Goal: Task Accomplishment & Management: Manage account settings

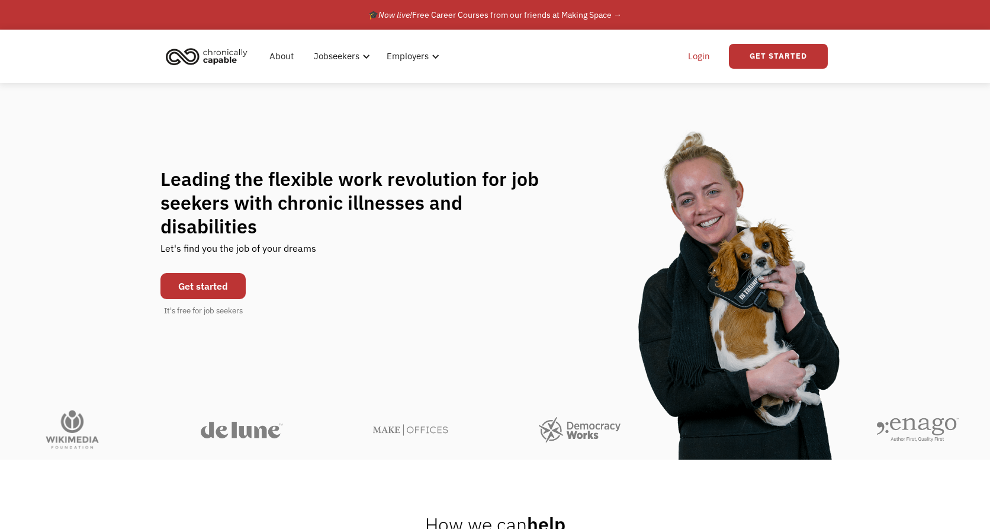
click at [700, 59] on link "Login" at bounding box center [699, 56] width 36 height 38
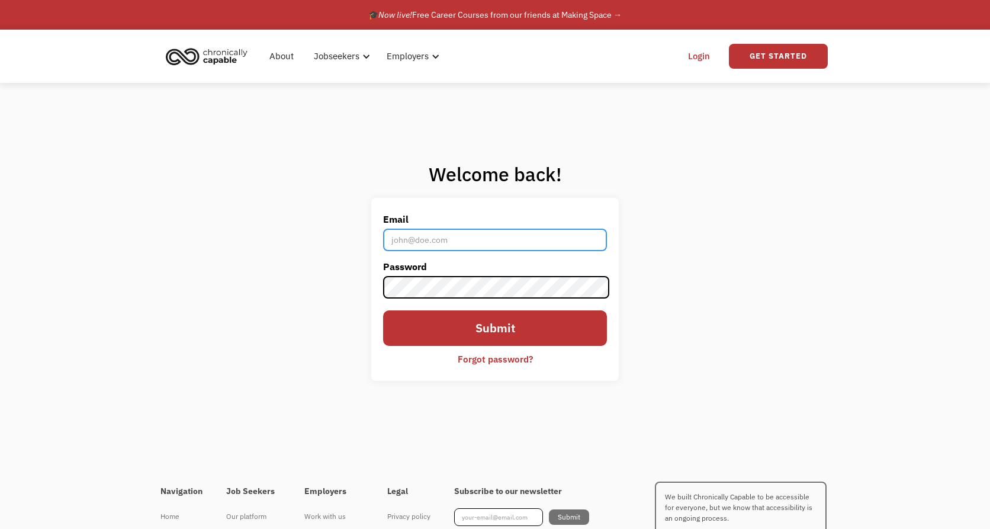
type input "[PERSON_NAME][EMAIL_ADDRESS][DOMAIN_NAME]"
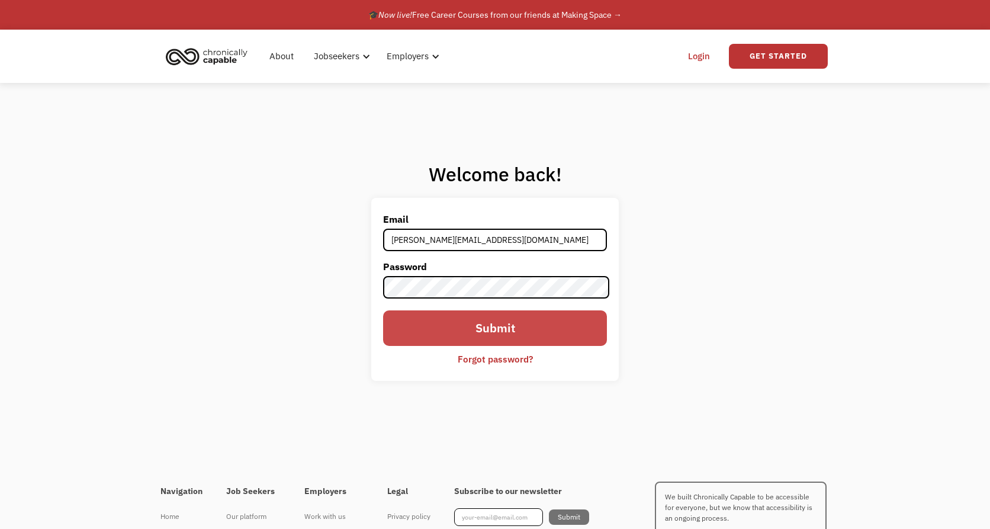
click at [494, 320] on input "Submit" at bounding box center [495, 328] width 224 height 36
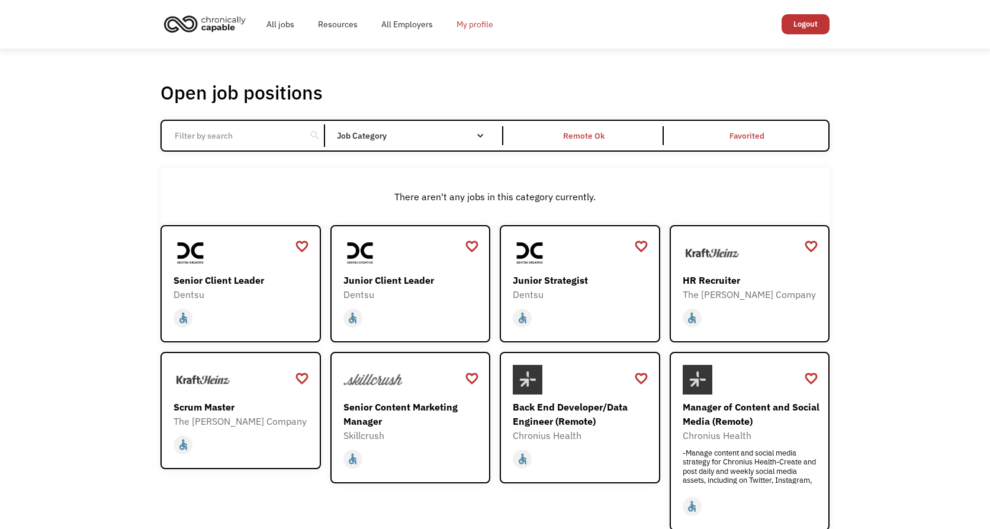
click at [469, 23] on link "My profile" at bounding box center [475, 24] width 60 height 38
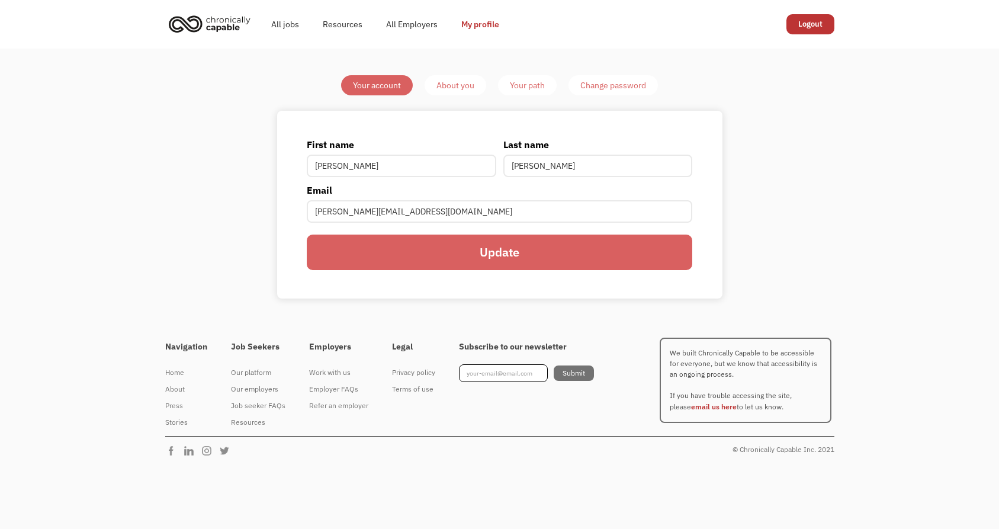
click at [452, 85] on div "About you" at bounding box center [455, 85] width 38 height 14
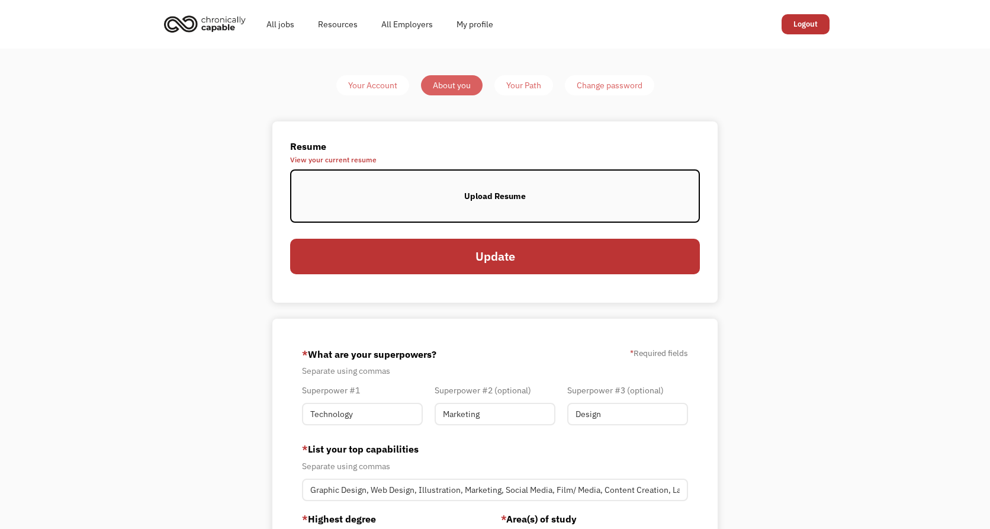
click at [336, 162] on span "View your current resume" at bounding box center [495, 159] width 410 height 7
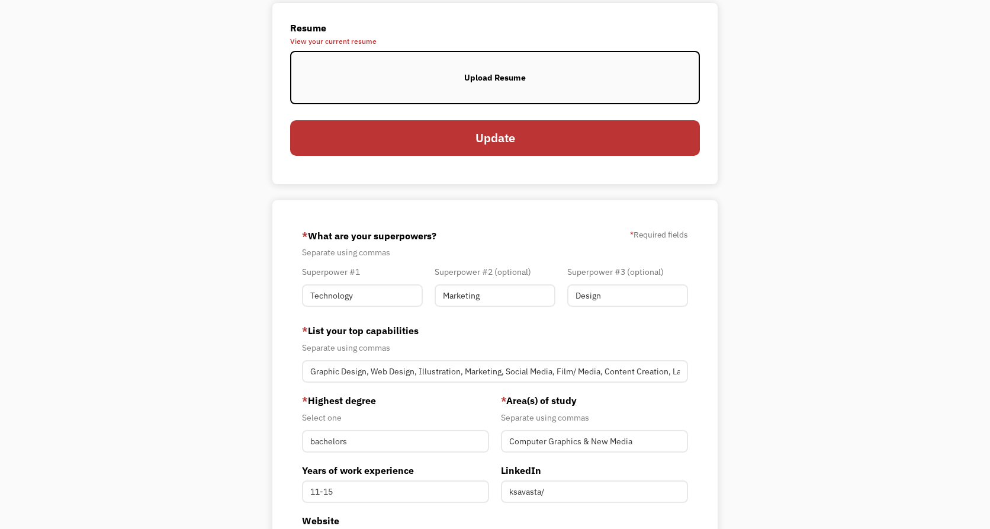
scroll to position [136, 0]
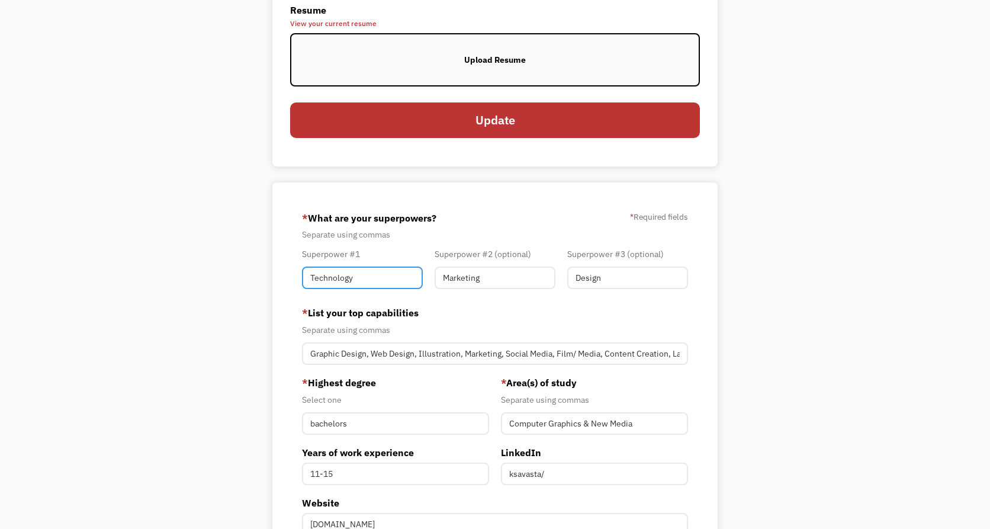
click at [392, 278] on input "Technology" at bounding box center [362, 277] width 121 height 23
type input "Illustration"
click at [509, 276] on input "Marketing" at bounding box center [495, 277] width 121 height 23
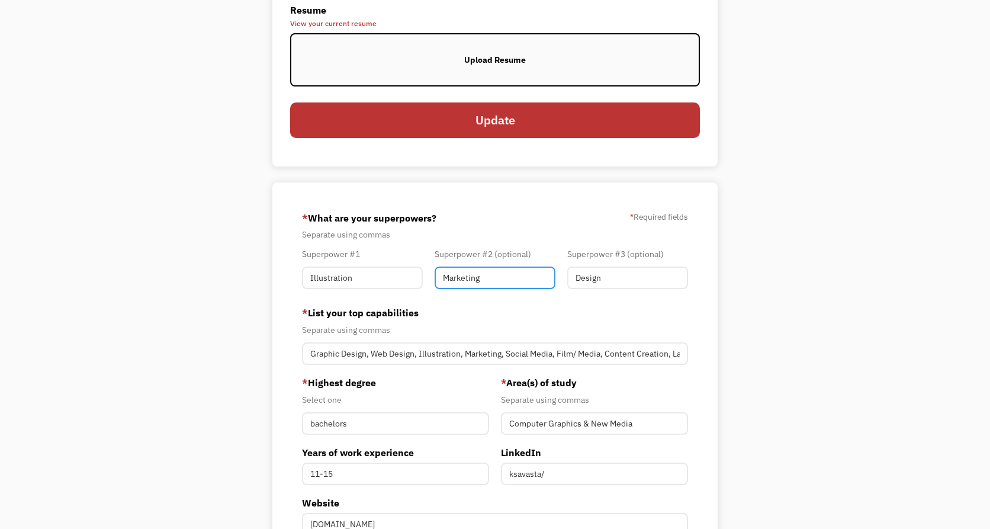
click at [515, 276] on input "Marketing" at bounding box center [495, 277] width 121 height 23
type input "Design"
click at [604, 284] on input "Design" at bounding box center [627, 277] width 121 height 23
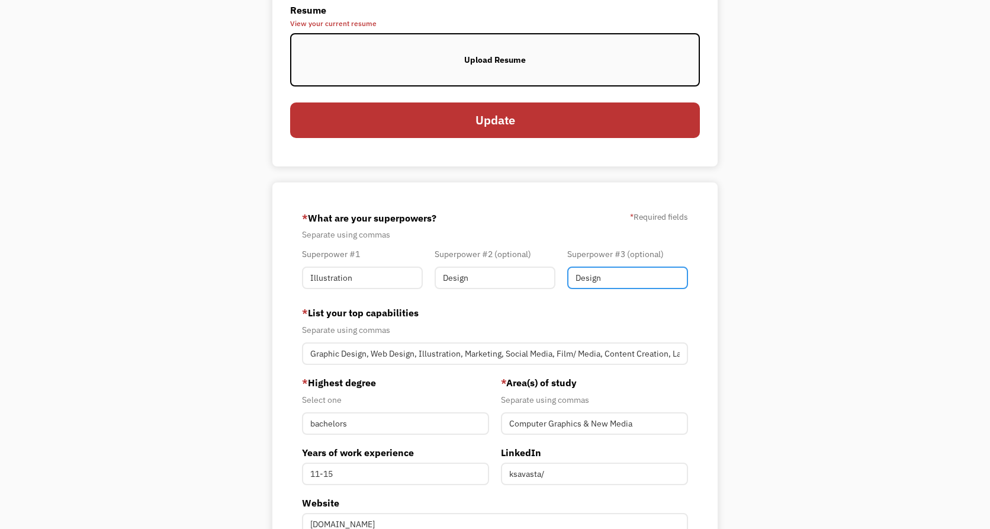
click at [604, 284] on input "Design" at bounding box center [627, 277] width 121 height 23
type input "L"
type input "Web"
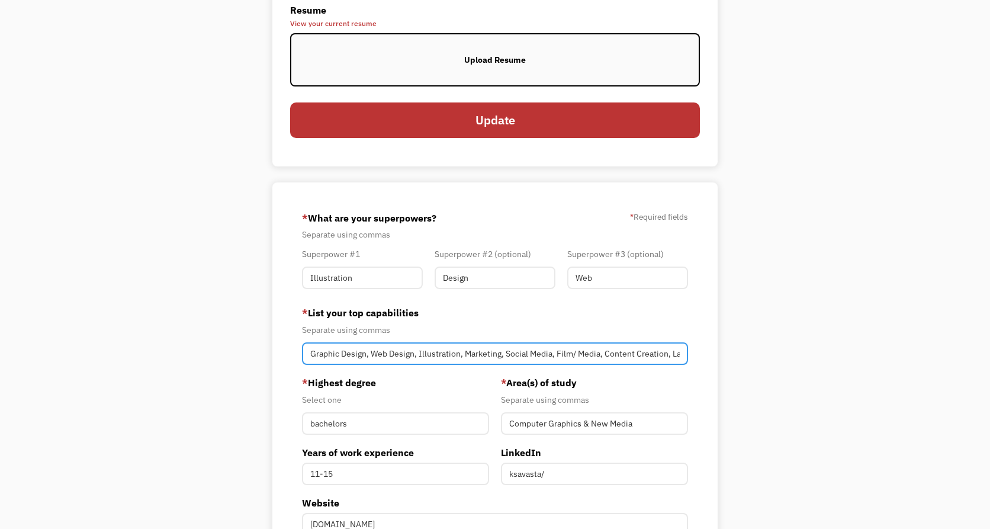
drag, startPoint x: 464, startPoint y: 355, endPoint x: 420, endPoint y: 354, distance: 44.4
click at [420, 354] on input "Graphic Design, Web Design, Illustration, Marketing, Social Media, Film/ Media,…" at bounding box center [495, 353] width 386 height 23
click at [310, 352] on input "Graphic Design, Web Design, Marketing, Social Media, Film/ Media, Content Creat…" at bounding box center [495, 353] width 386 height 23
type input "Illustration, Graphic Design, Web Design, Marketing, Social Media, Film/ Media,…"
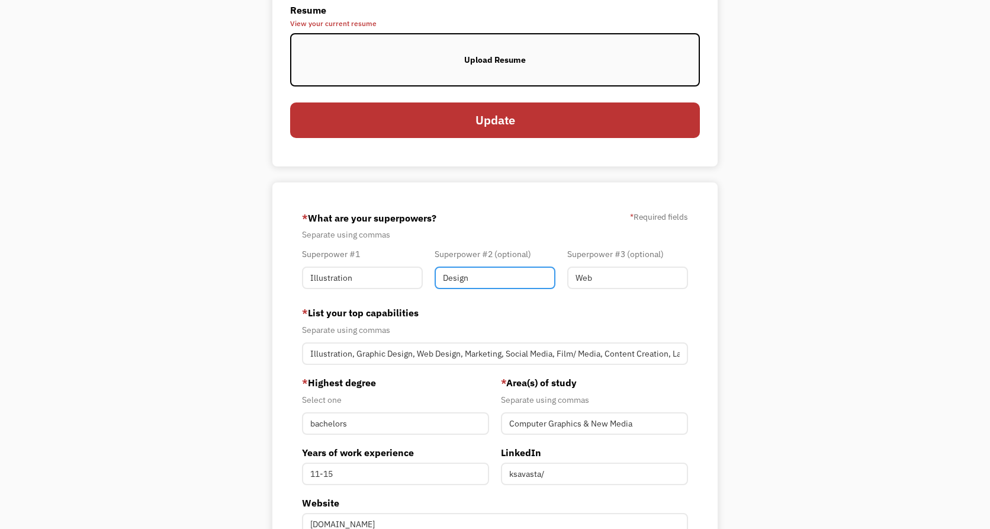
click at [482, 284] on input "Design" at bounding box center [495, 277] width 121 height 23
click at [444, 283] on input "Design" at bounding box center [495, 277] width 121 height 23
type input "Surface Design"
click at [634, 284] on input "Web" at bounding box center [627, 277] width 121 height 23
click at [667, 279] on input "Graphic/ Web" at bounding box center [627, 277] width 121 height 23
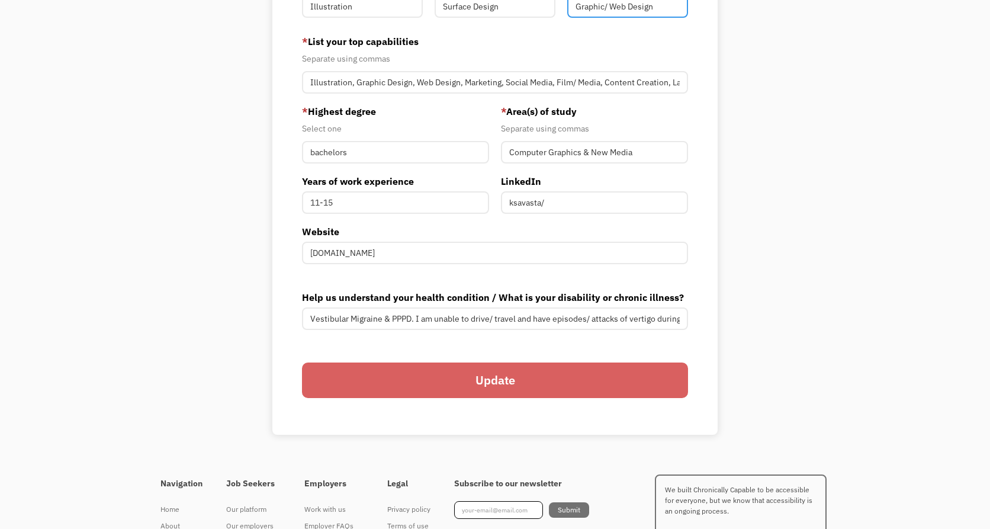
scroll to position [408, 0]
type input "Graphic/ Web Design"
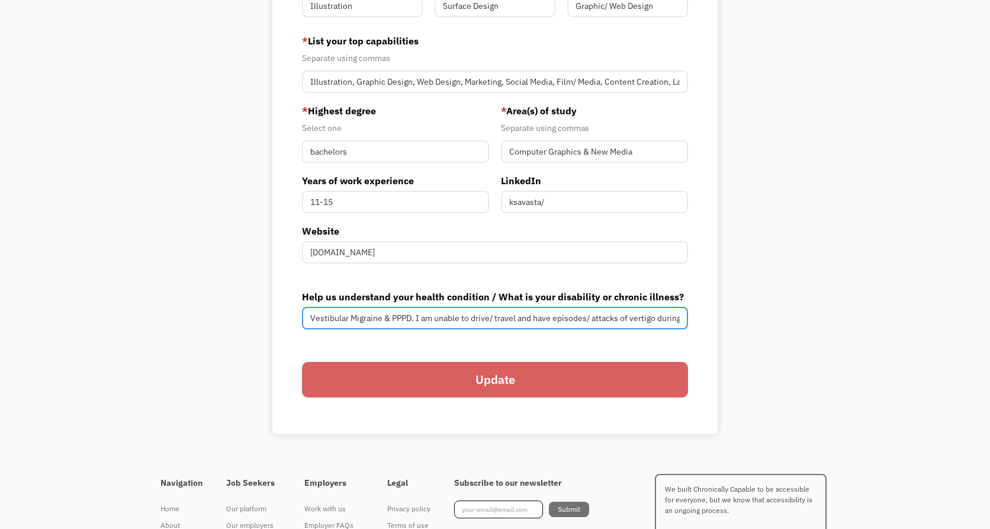
drag, startPoint x: 510, startPoint y: 317, endPoint x: 605, endPoint y: 318, distance: 94.7
click at [605, 318] on input "Vestibular Migraine & PPPD. I am unable to drive/ travel and have episodes/ att…" at bounding box center [495, 318] width 386 height 23
click at [653, 318] on input "Vestibular Migraine & PPPD. I am unable to drive/ travel and have episodes/ att…" at bounding box center [495, 318] width 386 height 23
drag, startPoint x: 640, startPoint y: 319, endPoint x: 711, endPoint y: 319, distance: 71.1
click at [711, 319] on div "676df3e0ca67260002464b39 kristina@kristhecreative.com kristina savasta Facebook…" at bounding box center [494, 173] width 445 height 524
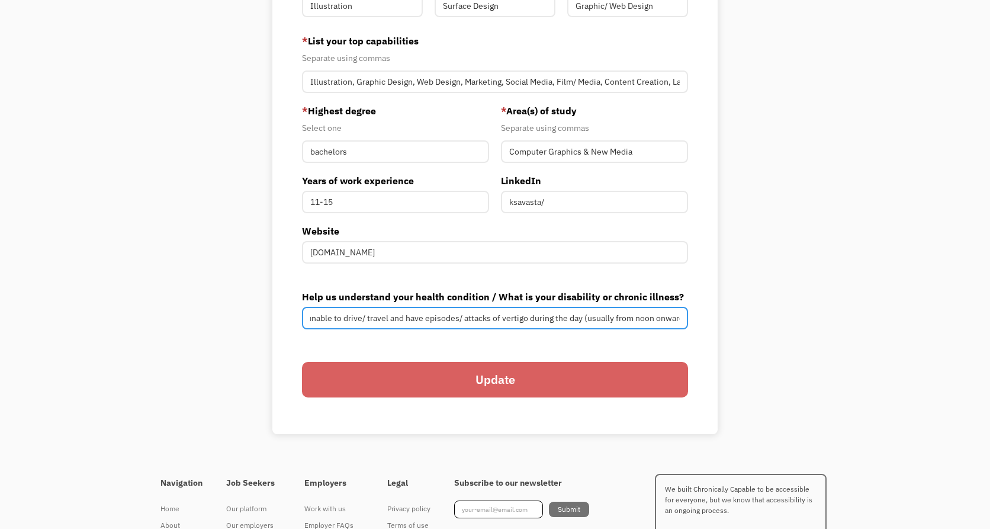
scroll to position [0, 165]
click at [579, 317] on input "Vestibular Migraine & PPPD. I am unable to drive/ travel and have episodes/ att…" at bounding box center [495, 318] width 386 height 23
click at [650, 319] on input "Vestibular Migraine & PPPD. I am unable to drive/ travel and have episodes/ att…" at bounding box center [495, 318] width 386 height 23
drag, startPoint x: 641, startPoint y: 318, endPoint x: 736, endPoint y: 325, distance: 95.6
click at [736, 325] on div "Your Account About you Your Path Change password Resume View your current resum…" at bounding box center [495, 50] width 557 height 767
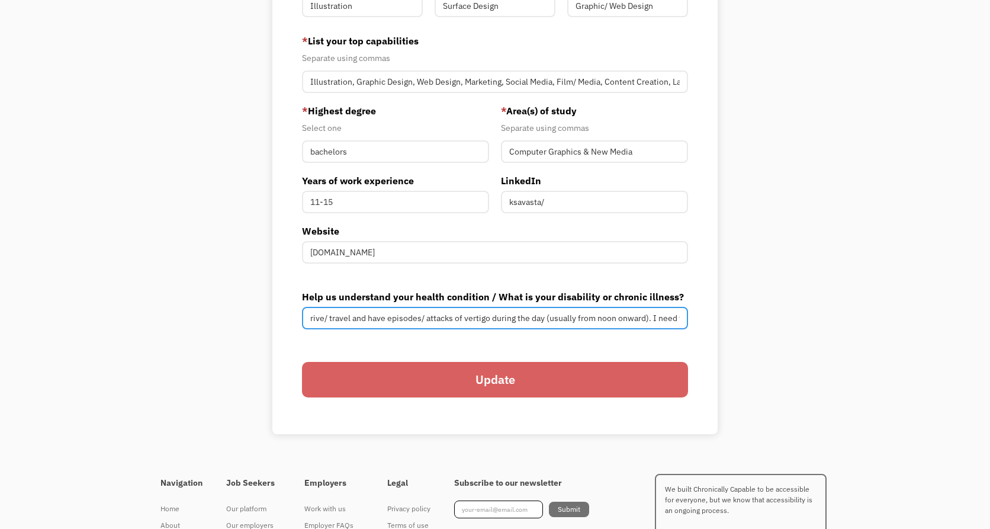
scroll to position [0, 309]
click at [579, 319] on input "Vestibular Migraine & PPPD. I am unable to drive/ travel and have episodes/ att…" at bounding box center [495, 318] width 386 height 23
drag, startPoint x: 581, startPoint y: 319, endPoint x: 783, endPoint y: 321, distance: 202.5
click at [783, 321] on div "Your Account About you Your Path Change password Resume View your current resum…" at bounding box center [495, 51] width 990 height 820
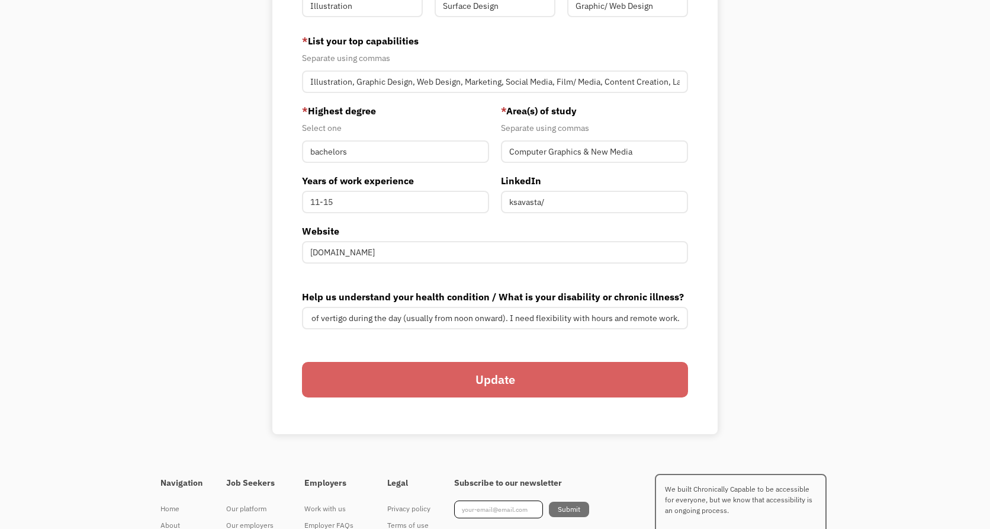
click at [639, 380] on input "Update" at bounding box center [495, 380] width 386 height 36
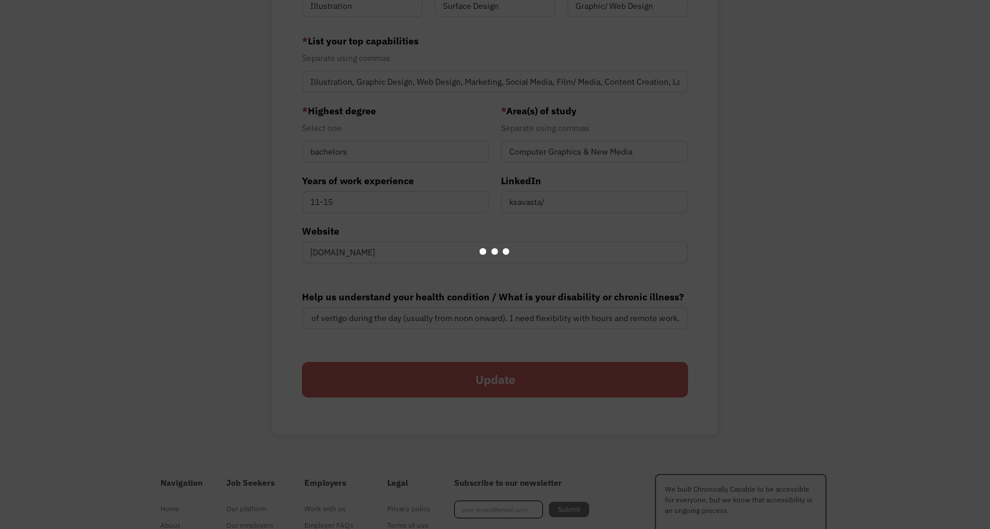
scroll to position [0, 0]
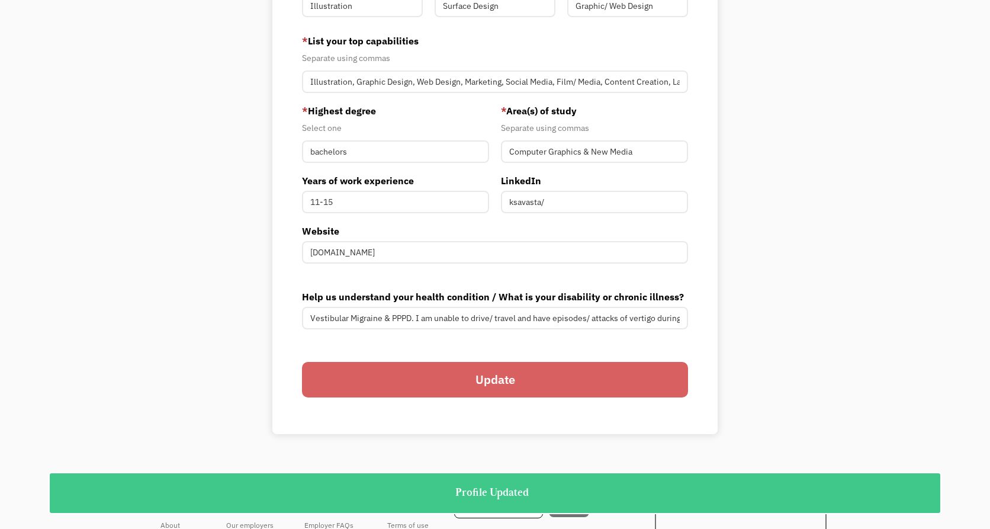
click at [639, 380] on input "Update" at bounding box center [495, 380] width 386 height 36
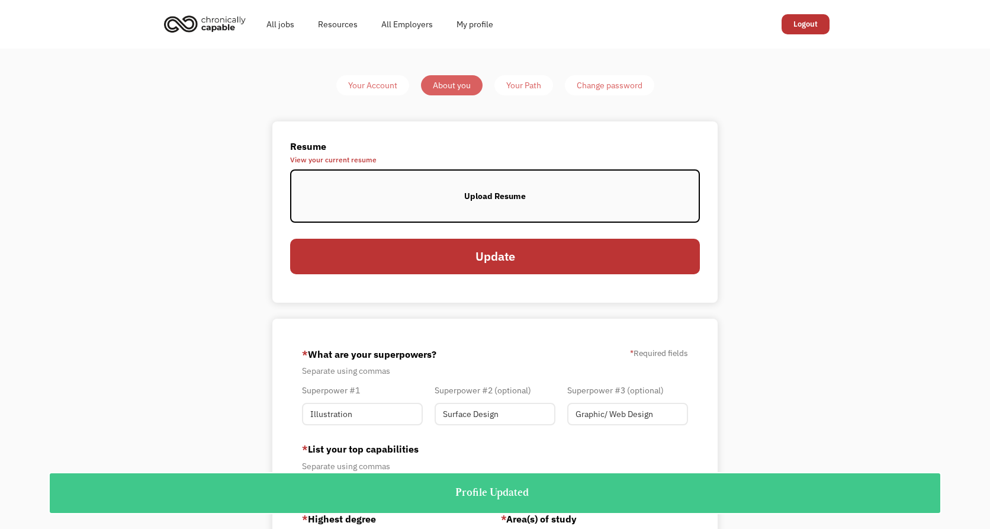
click at [518, 85] on div "Your Path" at bounding box center [523, 85] width 35 height 14
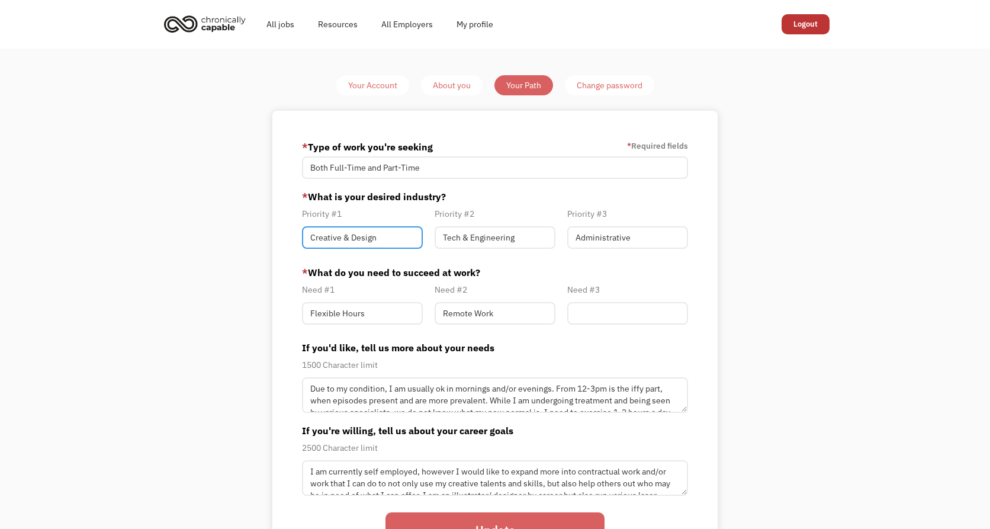
click at [383, 248] on input "Creative & Design" at bounding box center [362, 237] width 121 height 23
click at [385, 243] on input "Creative & Design" at bounding box center [362, 237] width 121 height 23
click at [545, 248] on input "Tech & Engineering" at bounding box center [495, 237] width 121 height 23
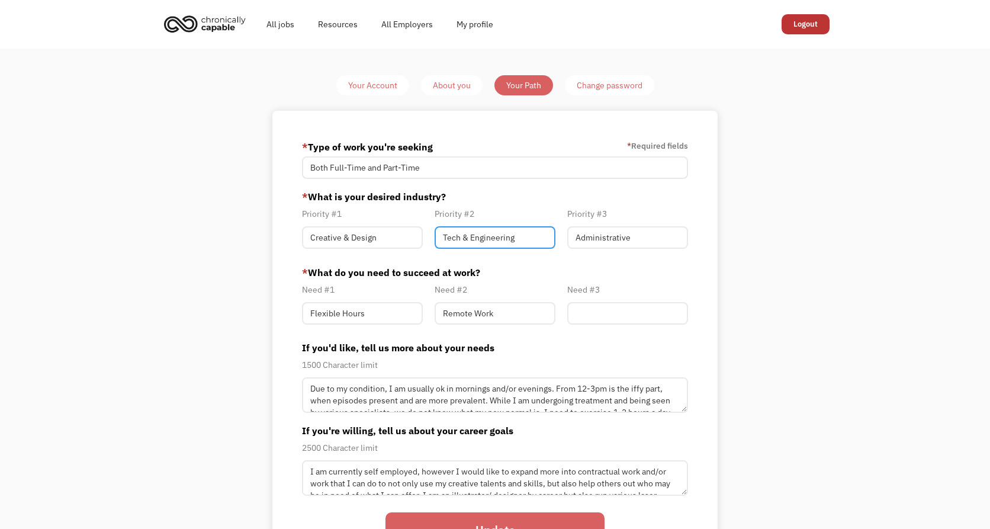
click at [545, 248] on input "Tech & Engineering" at bounding box center [495, 237] width 121 height 23
click at [385, 234] on input "Creative & Design" at bounding box center [362, 237] width 121 height 23
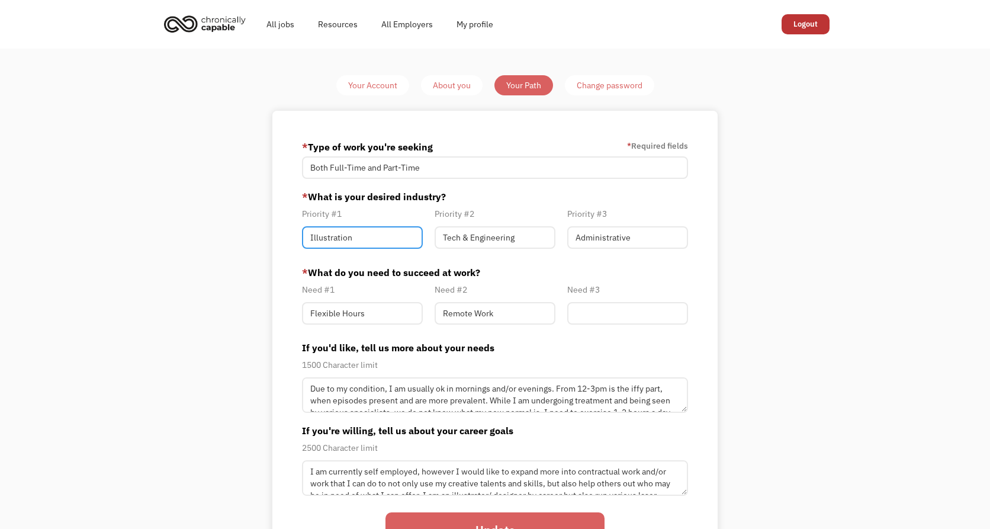
type input "Illustration"
click at [515, 239] on input "Tech & Engineering" at bounding box center [495, 237] width 121 height 23
paste input "Creative & Design"
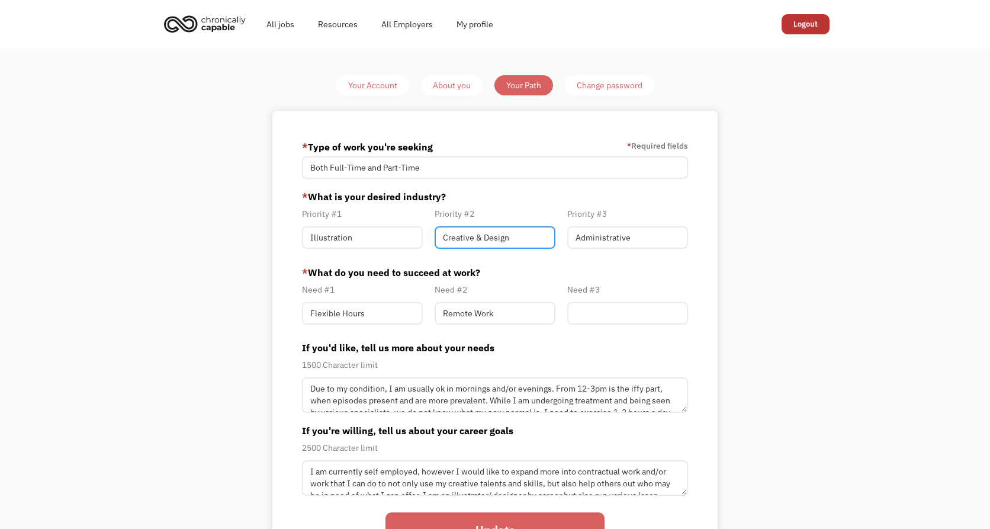
type input "Creative & Design"
click at [645, 243] on input "Administrative" at bounding box center [627, 237] width 121 height 23
type input "Web Design"
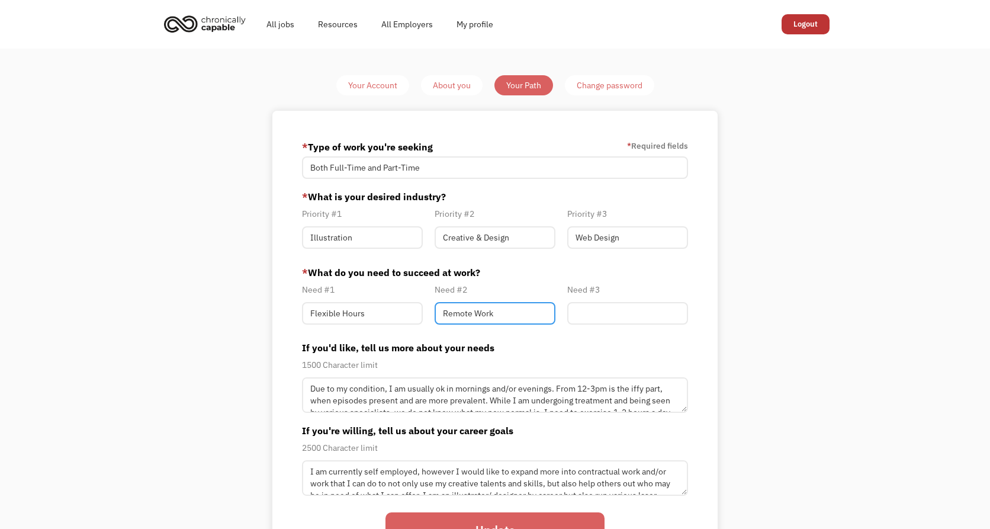
click at [510, 314] on input "Remote Work" at bounding box center [495, 313] width 121 height 23
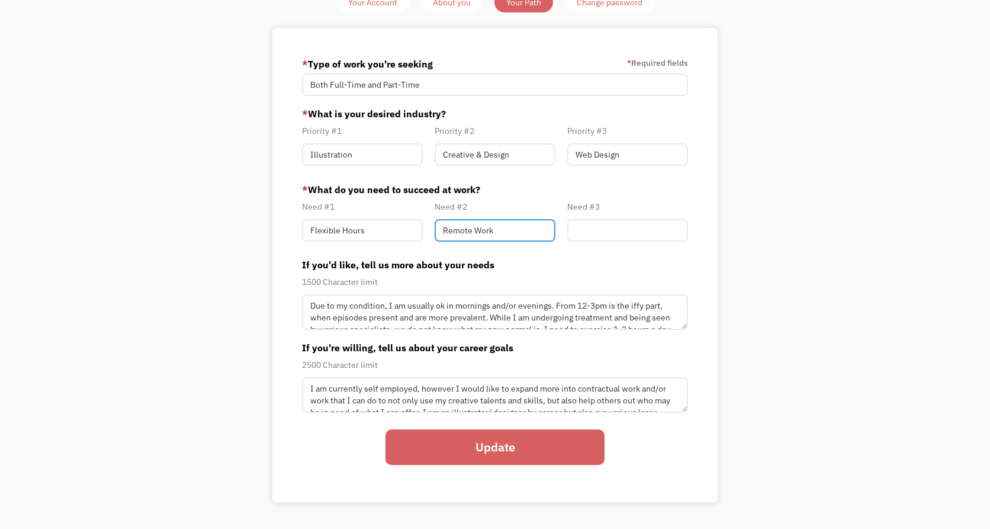
scroll to position [85, 0]
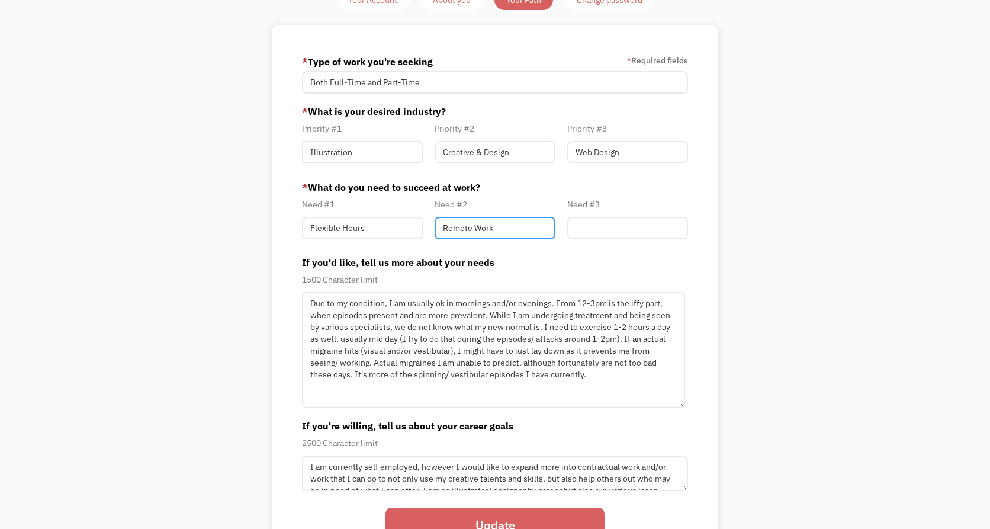
drag, startPoint x: 681, startPoint y: 323, endPoint x: 679, endPoint y: 404, distance: 80.6
click at [679, 404] on textarea "Due to my condition, I am usually ok in mornings and/or evenings. From 12-3pm i…" at bounding box center [493, 350] width 383 height 116
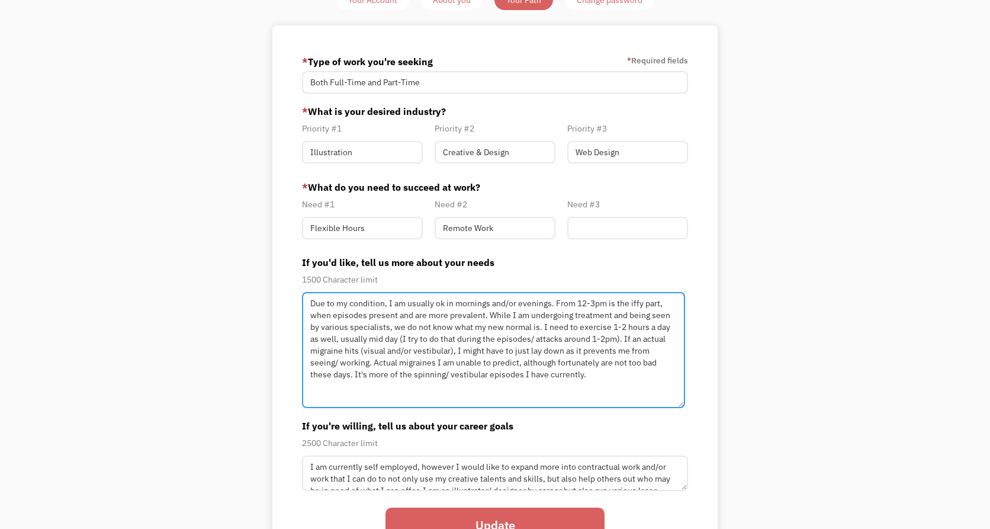
click at [490, 346] on textarea "Due to my condition, I am usually ok in mornings and/or evenings. From 12-3pm i…" at bounding box center [493, 350] width 383 height 116
click at [583, 340] on textarea "Due to my condition, I am usually ok in mornings and/or evenings. From 12-3pm i…" at bounding box center [493, 350] width 383 height 116
click at [622, 335] on textarea "Due to my condition, I am usually ok in mornings and/or evenings. From 12-3pm i…" at bounding box center [493, 350] width 383 height 116
click at [644, 330] on textarea "Due to my condition, I am usually ok in mornings and/or evenings. From 12-3pm i…" at bounding box center [493, 350] width 383 height 116
click at [433, 341] on textarea "Due to my condition, I am usually ok in mornings and/or evenings. From 12-3pm i…" at bounding box center [493, 350] width 383 height 116
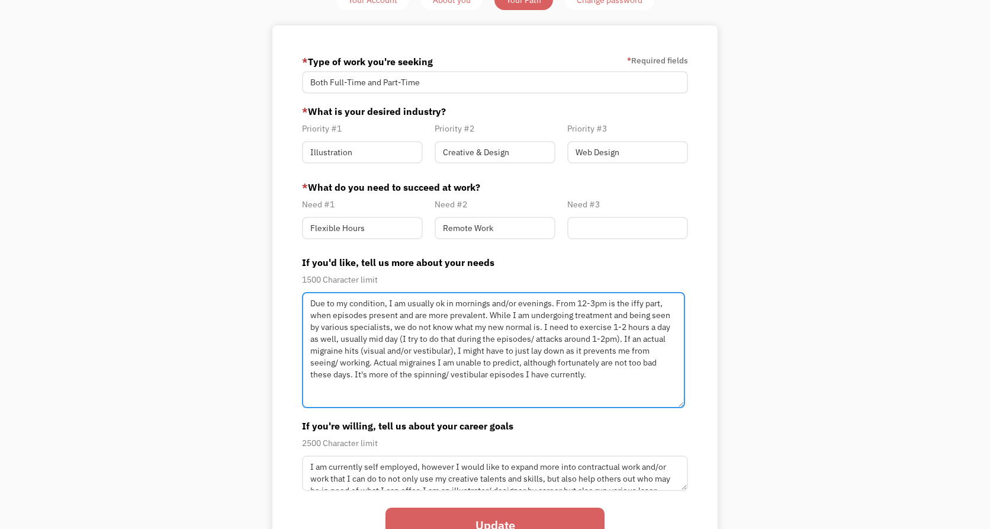
click at [591, 354] on textarea "Due to my condition, I am usually ok in mornings and/or evenings. From 12-3pm i…" at bounding box center [493, 350] width 383 height 116
click at [523, 370] on textarea "Due to my condition, I am usually ok in mornings and/or evenings. From 12-3pm i…" at bounding box center [493, 350] width 383 height 116
click at [627, 368] on textarea "Due to my condition, I am usually ok in mornings and/or evenings. From 12-3pm i…" at bounding box center [493, 350] width 383 height 116
click at [548, 370] on textarea "Due to my condition, I am usually ok in mornings and/or evenings. From 12-3pm i…" at bounding box center [493, 350] width 383 height 116
click at [618, 374] on textarea "Due to my condition, I am usually ok in mornings and/or evenings. From 12-3pm i…" at bounding box center [493, 350] width 383 height 116
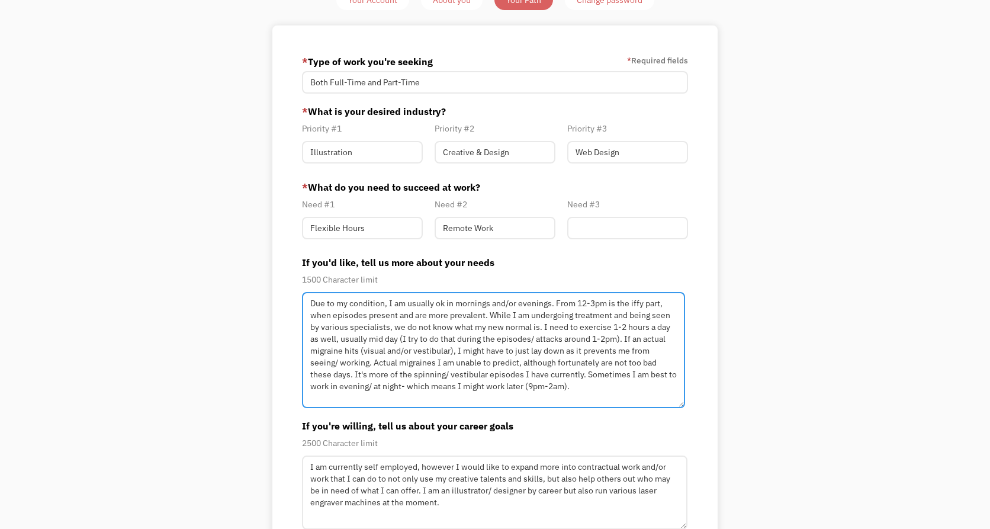
drag, startPoint x: 682, startPoint y: 487, endPoint x: 682, endPoint y: 526, distance: 39.1
click at [682, 526] on textarea "I am currently self employed, however I would like to expand more into contract…" at bounding box center [494, 492] width 385 height 74
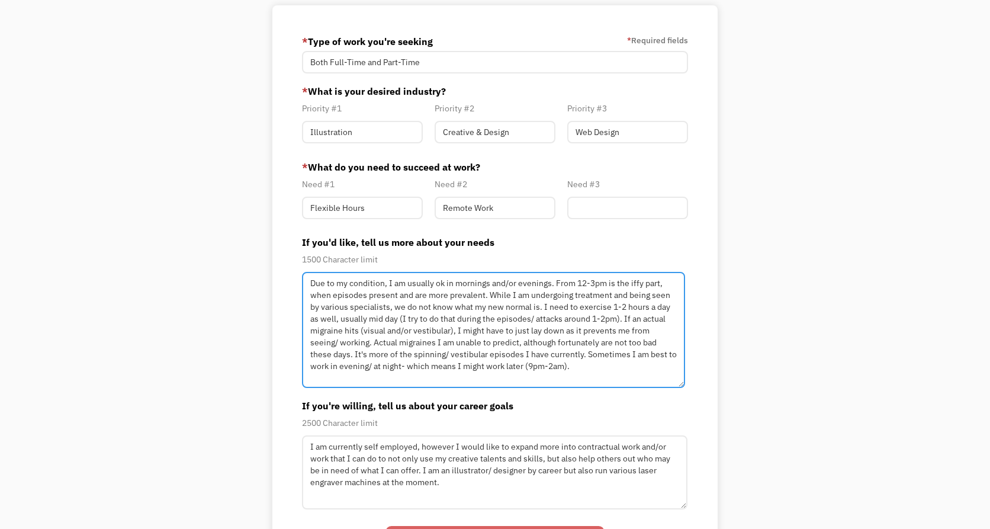
scroll to position [150, 0]
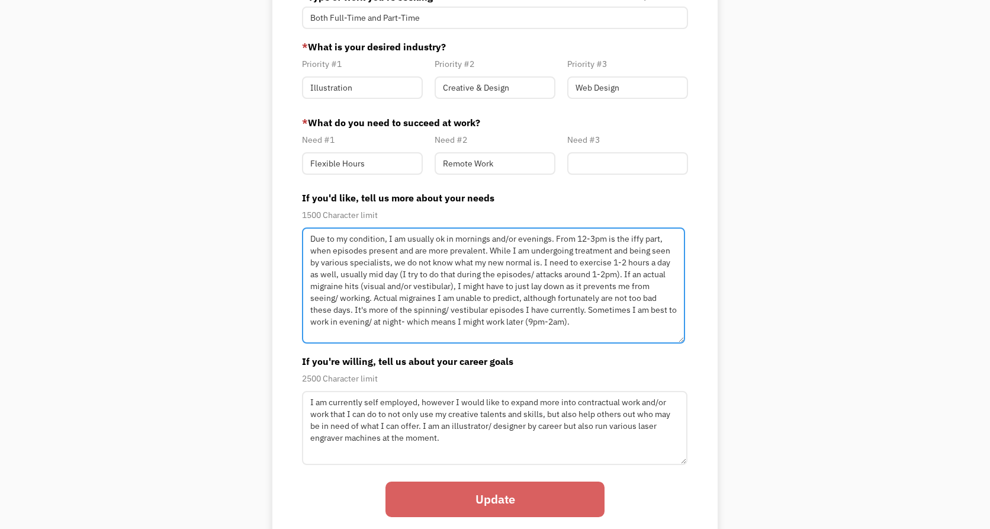
type textarea "Due to my condition, I am usually ok in mornings and/or evenings. From 12-3pm i…"
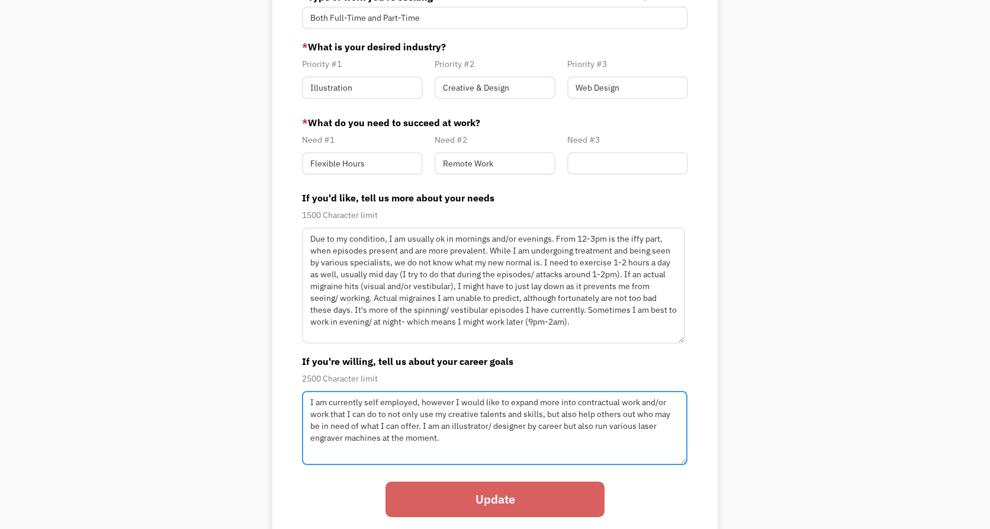
click at [570, 440] on textarea "I am currently self employed, however I would like to expand more into contract…" at bounding box center [494, 428] width 385 height 74
click at [478, 440] on textarea "I am currently self employed, however I would like to expand more into contract…" at bounding box center [494, 428] width 385 height 74
click at [523, 436] on textarea "I am currently self employed, however I would like to expand more into contract…" at bounding box center [494, 428] width 385 height 74
click at [551, 429] on textarea "I am currently self employed, however I would like to expand more into contract…" at bounding box center [494, 428] width 385 height 74
click at [592, 429] on textarea "I am currently self employed, however I would like to expand more into contract…" at bounding box center [494, 428] width 385 height 74
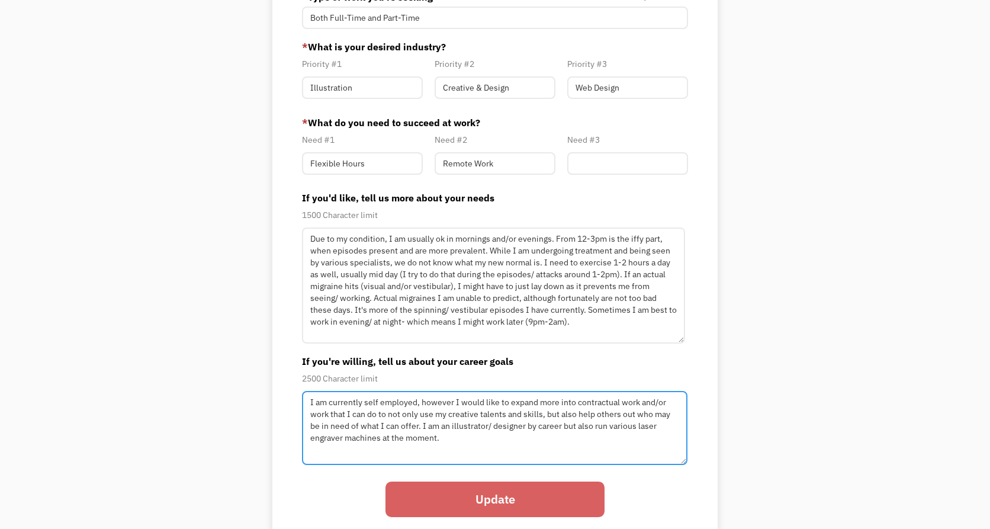
click at [630, 434] on textarea "I am currently self employed, however I would like to expand more into contract…" at bounding box center [494, 428] width 385 height 74
click at [460, 434] on textarea "I am currently self employed, however I would like to expand more into contract…" at bounding box center [494, 428] width 385 height 74
click at [484, 438] on textarea "I am currently self employed, however I would like to expand more into contract…" at bounding box center [494, 428] width 385 height 74
click at [487, 438] on textarea "I am currently self employed, however I would like to expand more into contract…" at bounding box center [494, 428] width 385 height 74
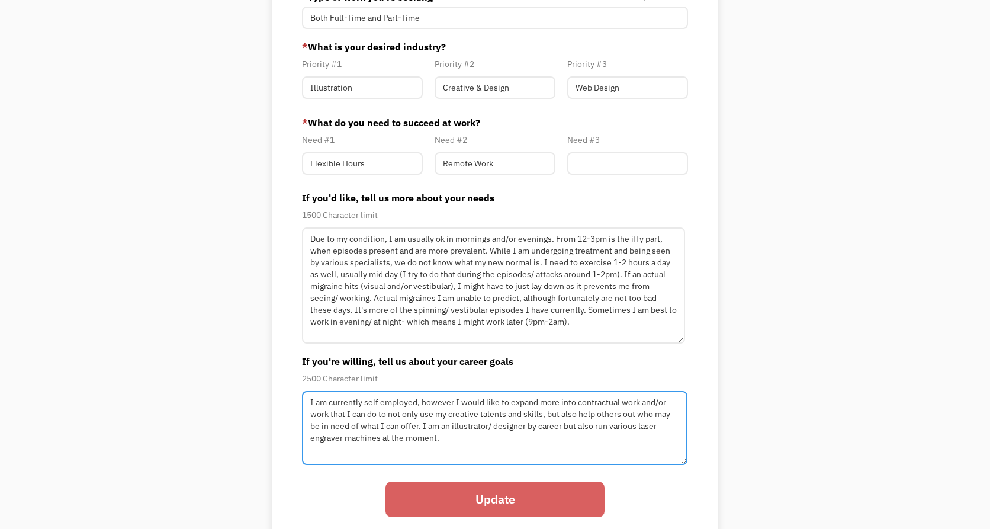
click at [487, 438] on textarea "I am currently self employed, however I would like to expand more into contract…" at bounding box center [494, 428] width 385 height 74
click at [543, 424] on textarea "I am currently self employed, however I would like to expand more into contract…" at bounding box center [494, 428] width 385 height 74
click at [416, 405] on textarea "I am currently self employed, however I would like to expand more into contract…" at bounding box center [494, 428] width 385 height 74
click at [558, 406] on textarea "I am currently self employed running various lasers and machines, however I wou…" at bounding box center [494, 428] width 385 height 74
drag, startPoint x: 438, startPoint y: 417, endPoint x: 406, endPoint y: 417, distance: 32.0
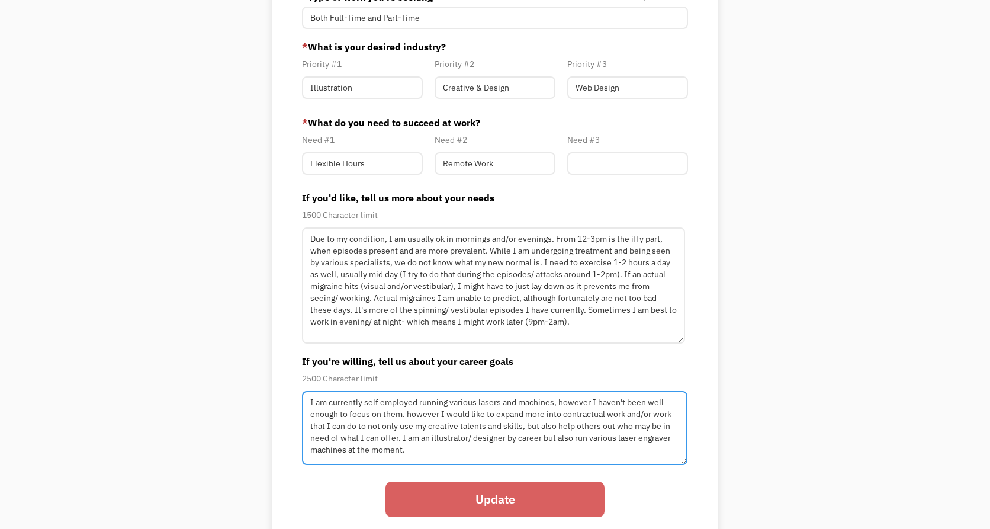
click at [406, 417] on textarea "I am currently self employed running various lasers and machines, however I hav…" at bounding box center [494, 428] width 385 height 74
drag, startPoint x: 426, startPoint y: 451, endPoint x: 371, endPoint y: 438, distance: 56.7
click at [371, 438] on textarea "I am currently self employed running various lasers and machines, however I hav…" at bounding box center [494, 428] width 385 height 74
type textarea "I am currently self employed running various lasers and machines, however I hav…"
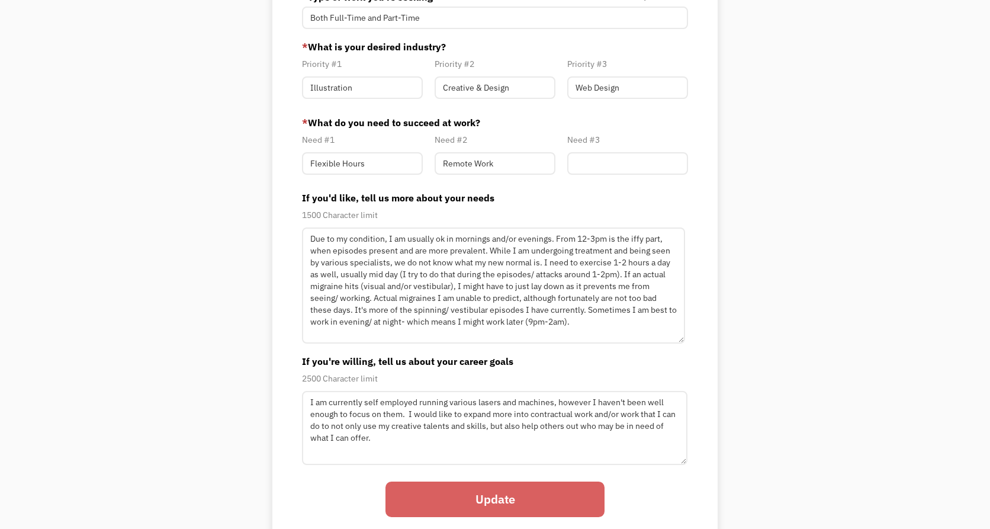
click at [413, 500] on input "Update" at bounding box center [494, 499] width 219 height 36
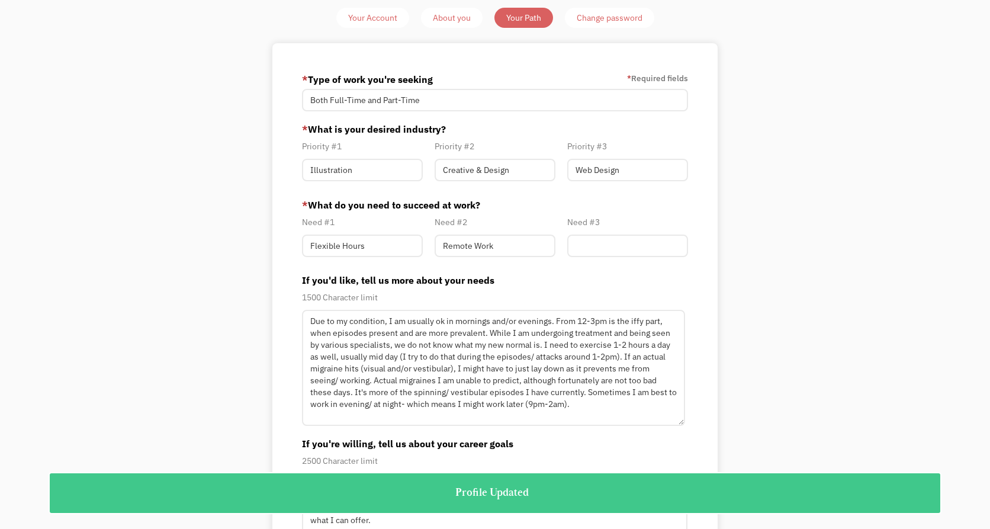
scroll to position [0, 0]
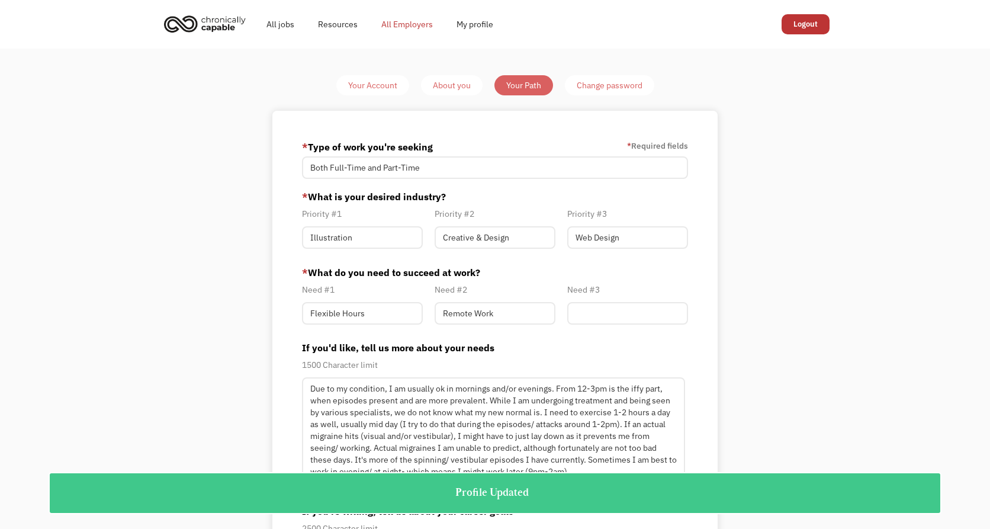
click at [413, 27] on link "All Employers" at bounding box center [407, 24] width 75 height 38
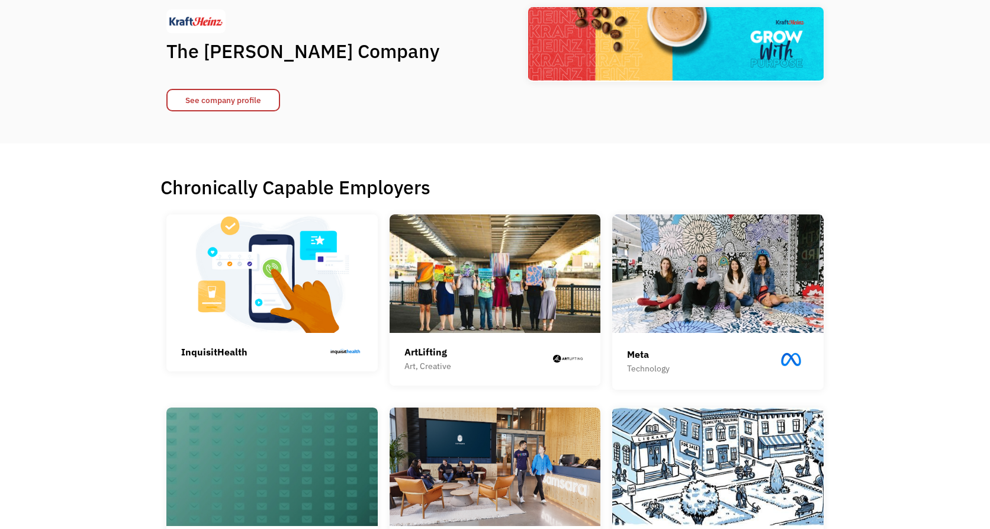
scroll to position [248, 0]
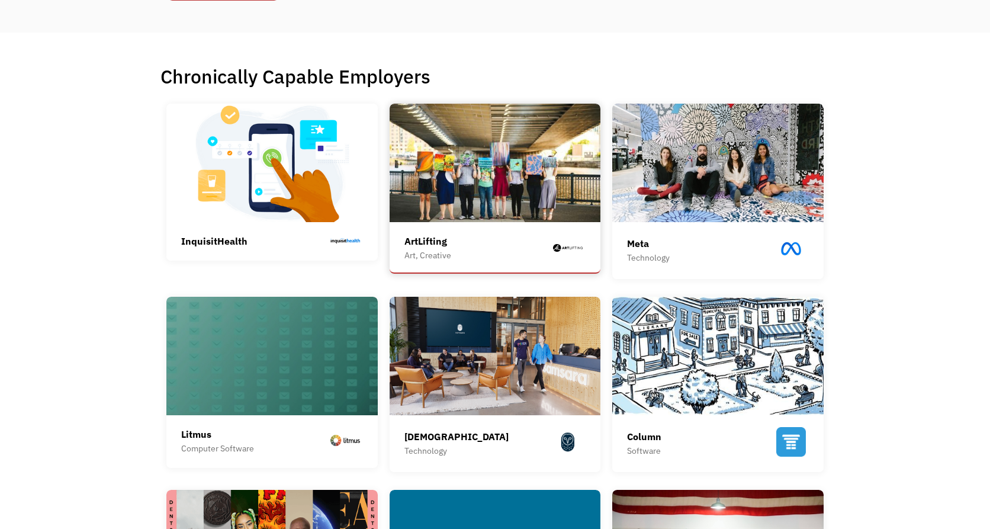
click at [554, 146] on img at bounding box center [495, 163] width 211 height 118
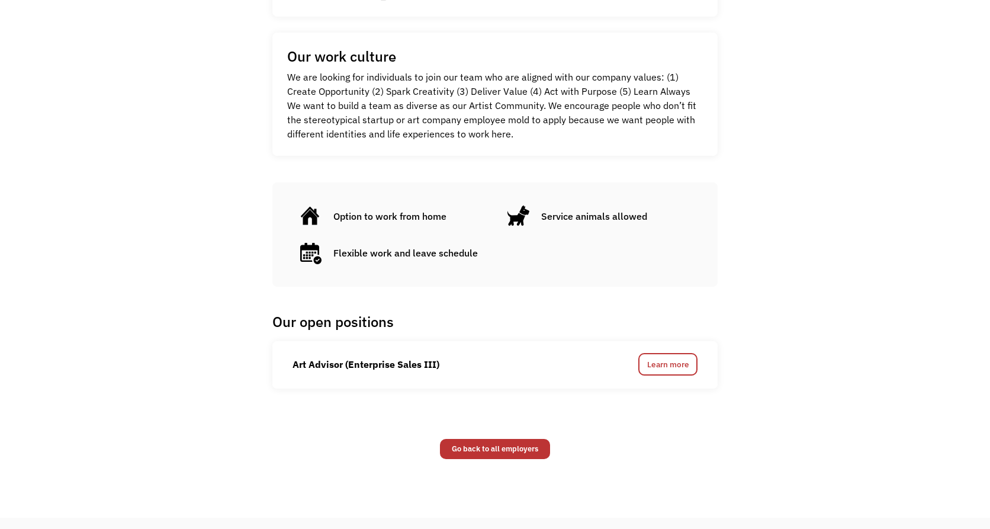
scroll to position [534, 0]
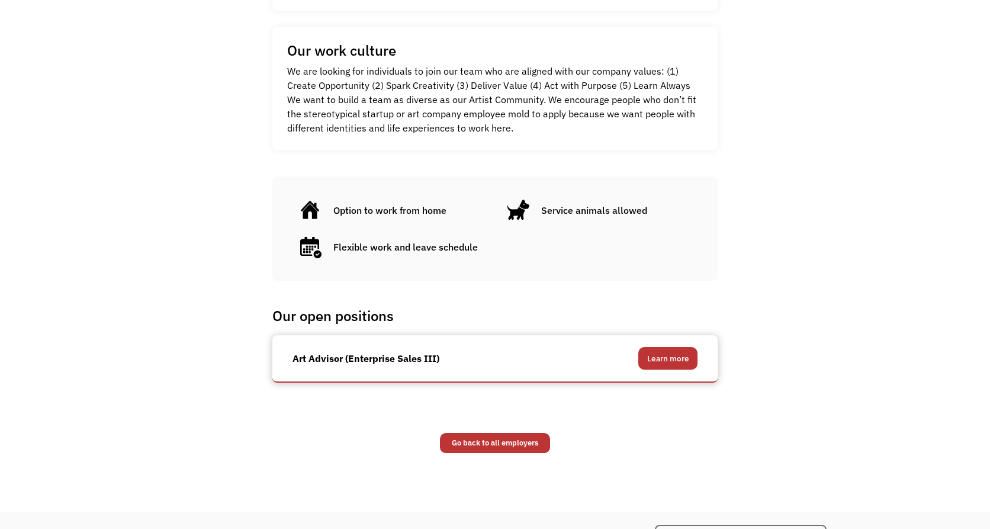
click at [649, 367] on link "Learn more" at bounding box center [667, 358] width 59 height 23
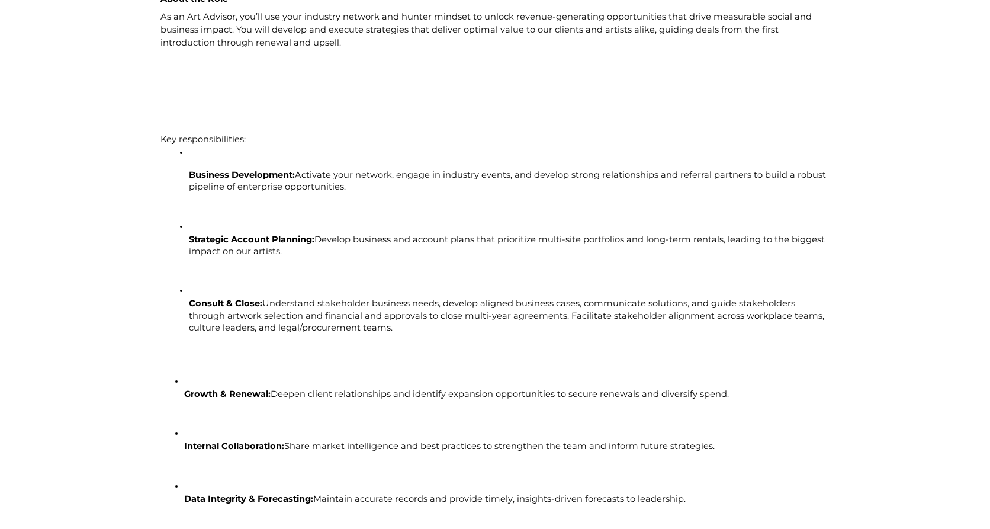
scroll to position [900, 0]
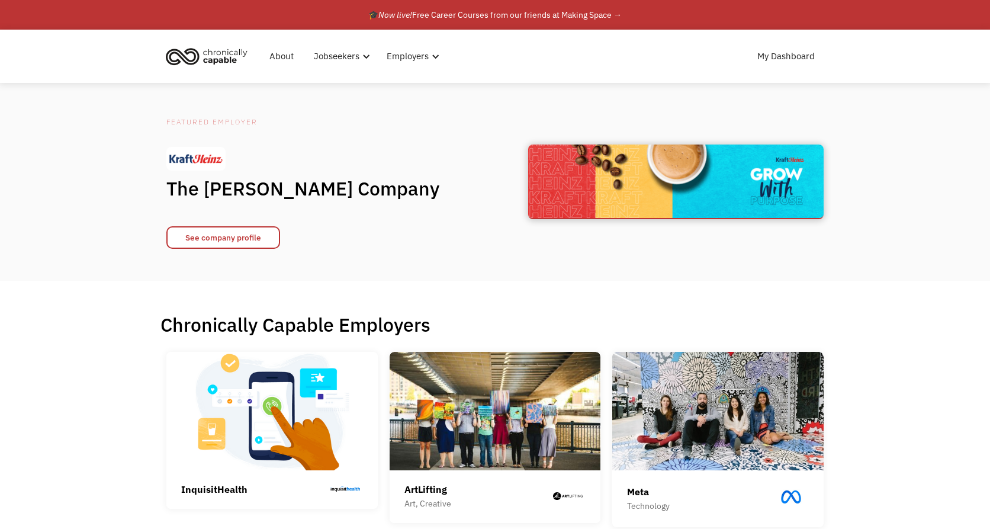
click at [683, 189] on img at bounding box center [676, 181] width 296 height 74
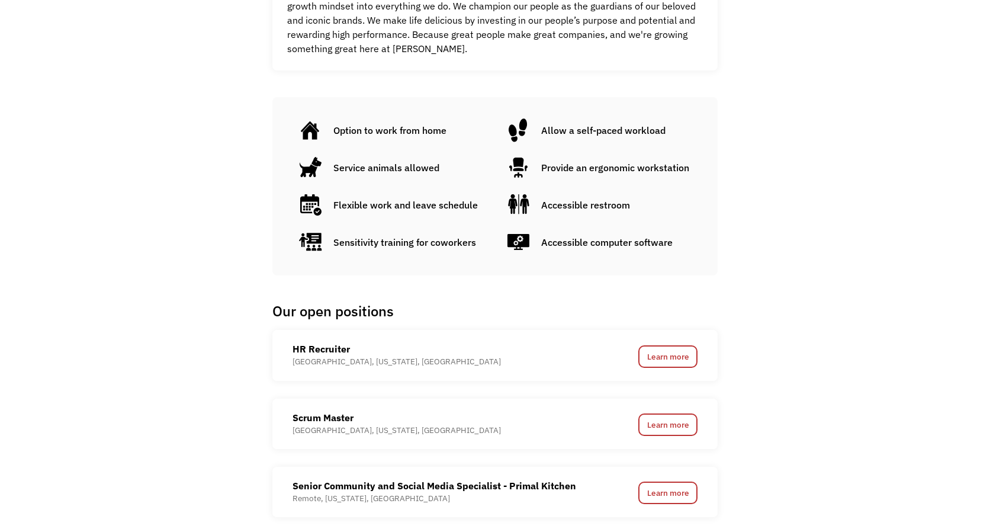
scroll to position [801, 0]
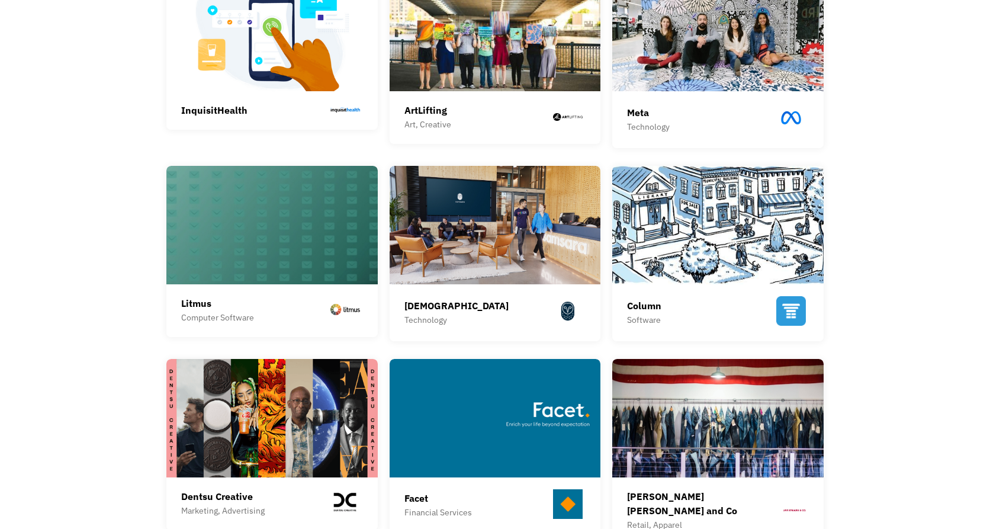
scroll to position [372, 0]
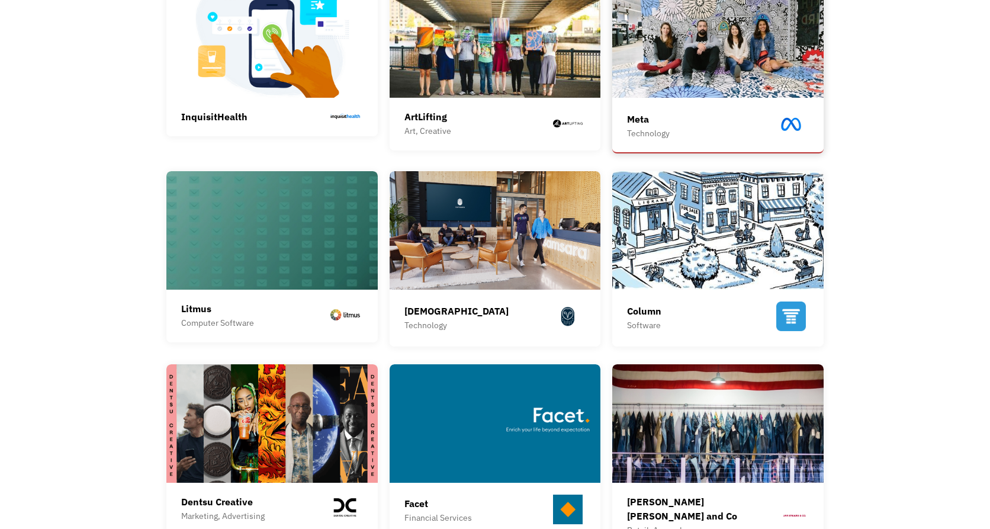
click at [748, 75] on img at bounding box center [717, 38] width 211 height 118
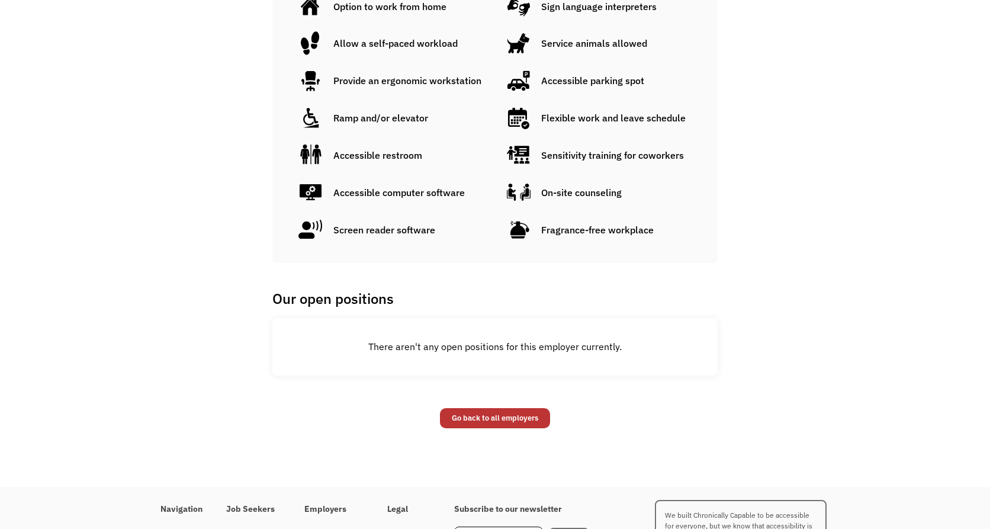
scroll to position [793, 0]
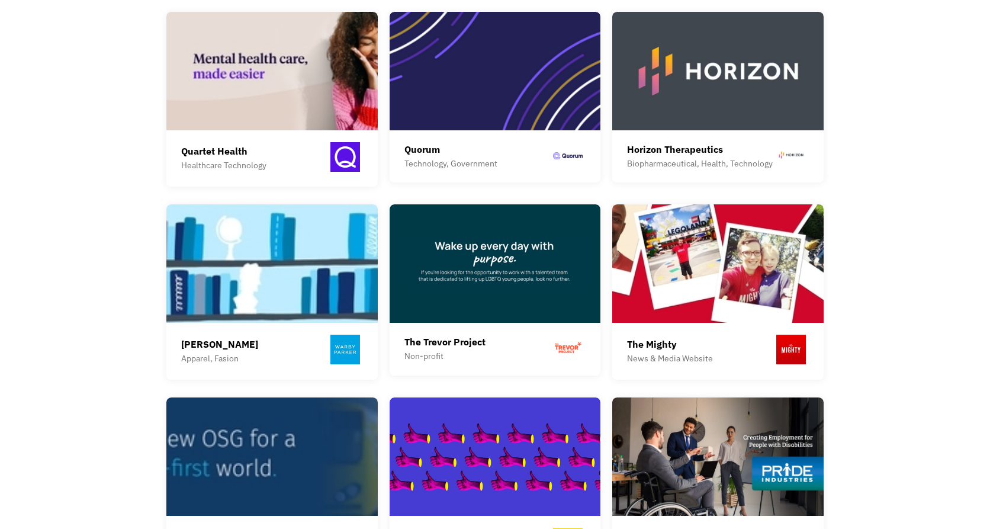
scroll to position [973, 0]
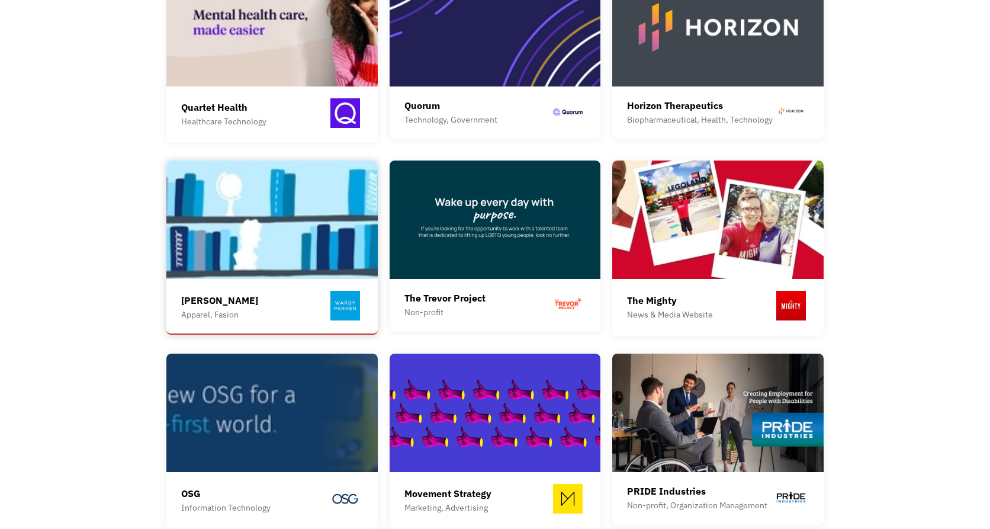
click at [253, 243] on img at bounding box center [271, 219] width 211 height 118
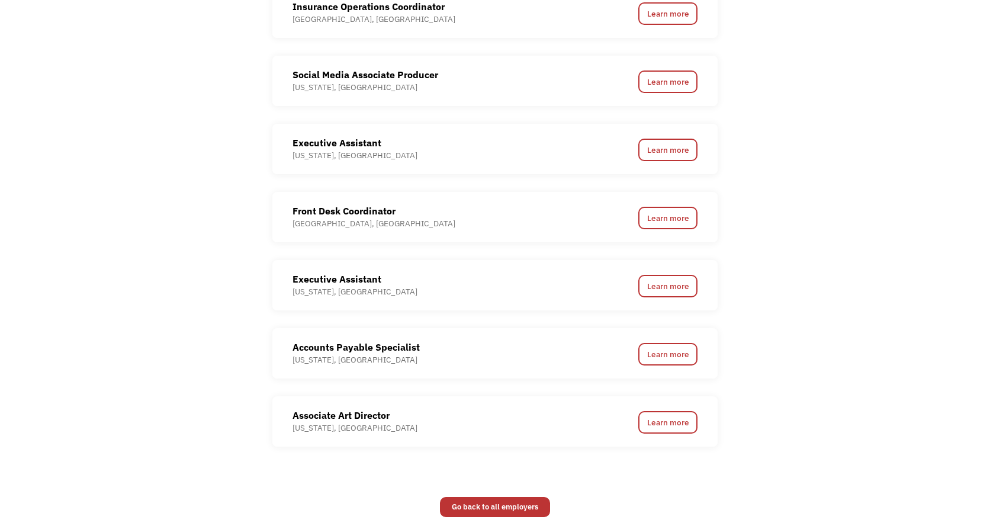
scroll to position [1007, 0]
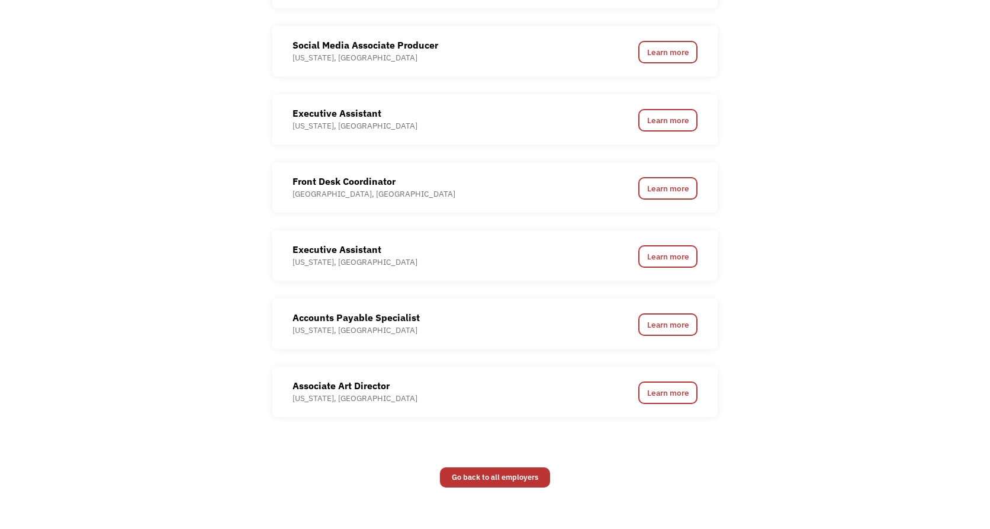
drag, startPoint x: 993, startPoint y: 31, endPoint x: 763, endPoint y: 345, distance: 389.0
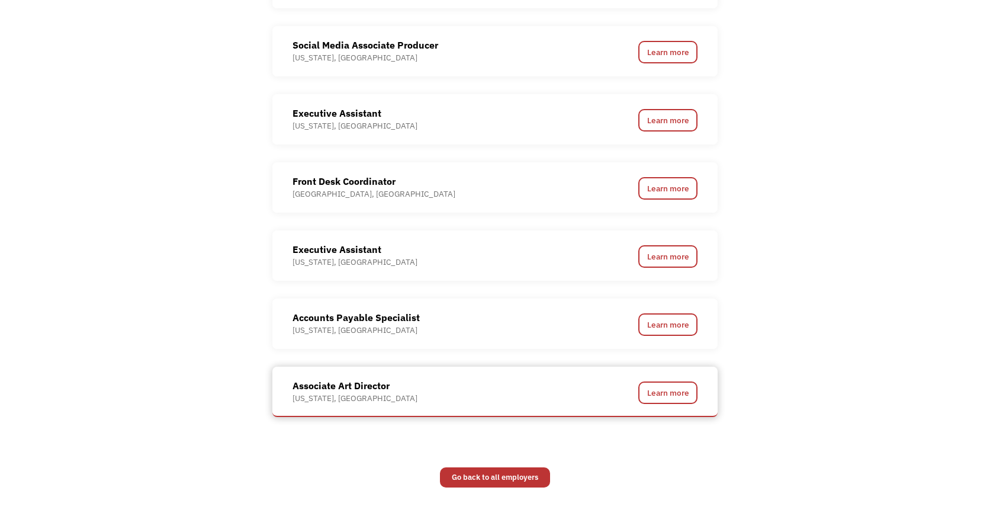
click at [414, 403] on div "Associate Art Director New York, NY" at bounding box center [441, 390] width 296 height 25
click at [663, 390] on link "Learn more" at bounding box center [667, 392] width 59 height 23
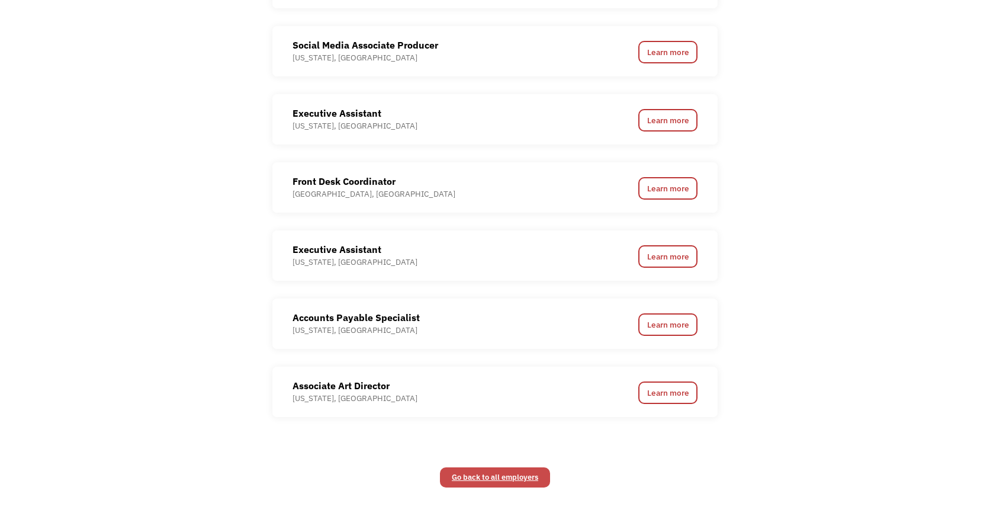
click at [487, 478] on link "Go back to all employers" at bounding box center [495, 477] width 110 height 20
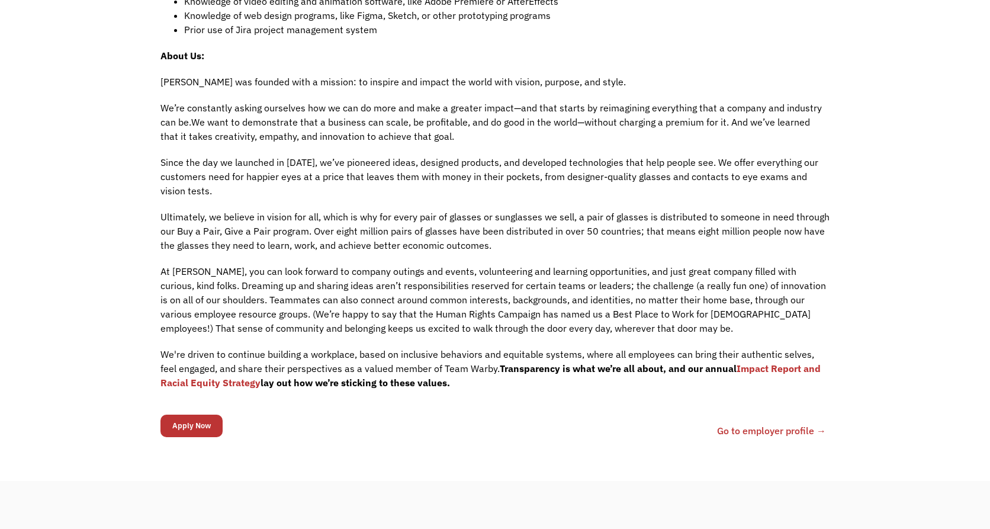
scroll to position [875, 0]
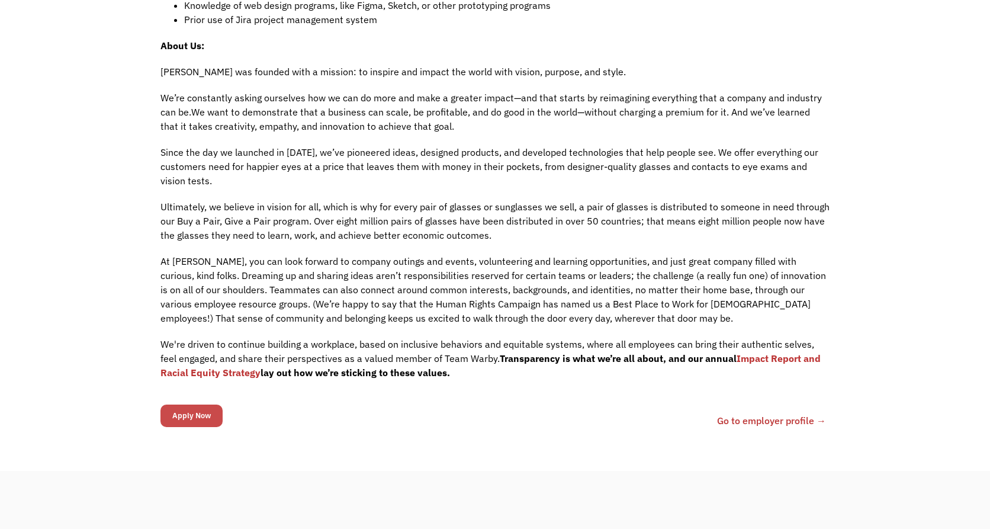
click at [193, 415] on input "Apply Now" at bounding box center [191, 415] width 62 height 23
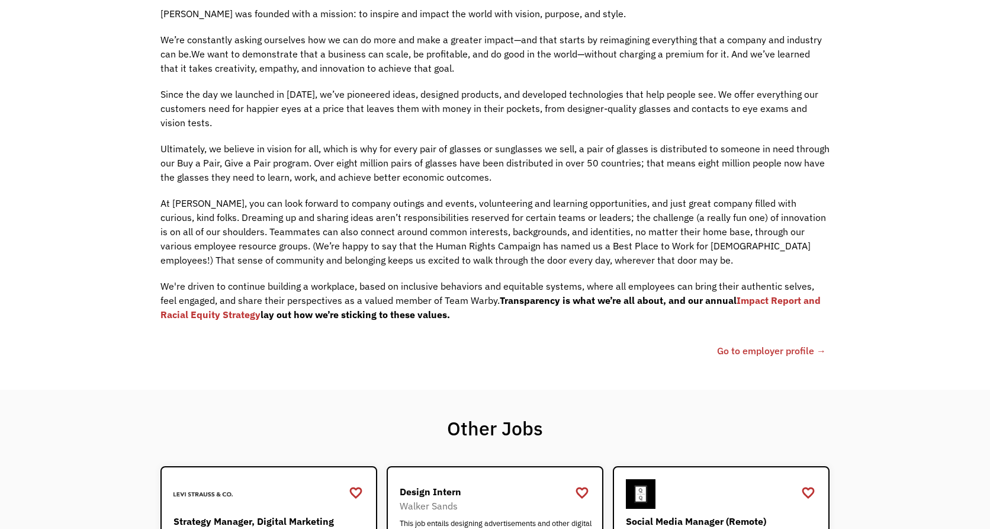
scroll to position [928, 0]
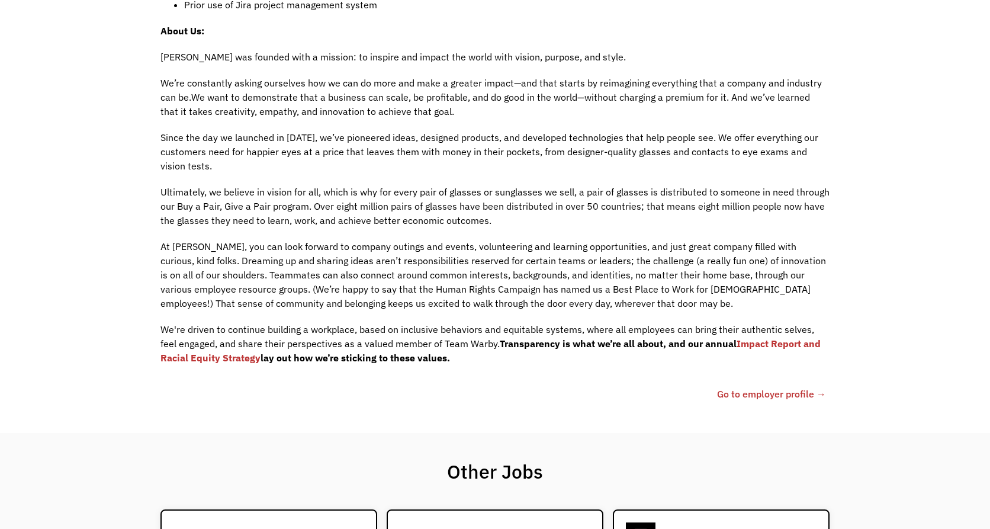
click at [785, 397] on link "Go to employer profile →" at bounding box center [771, 394] width 109 height 14
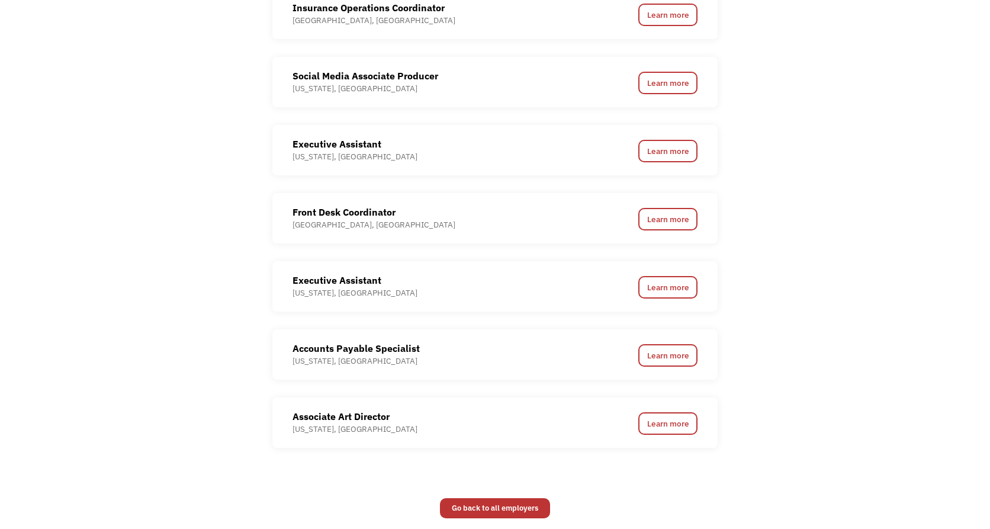
scroll to position [973, 0]
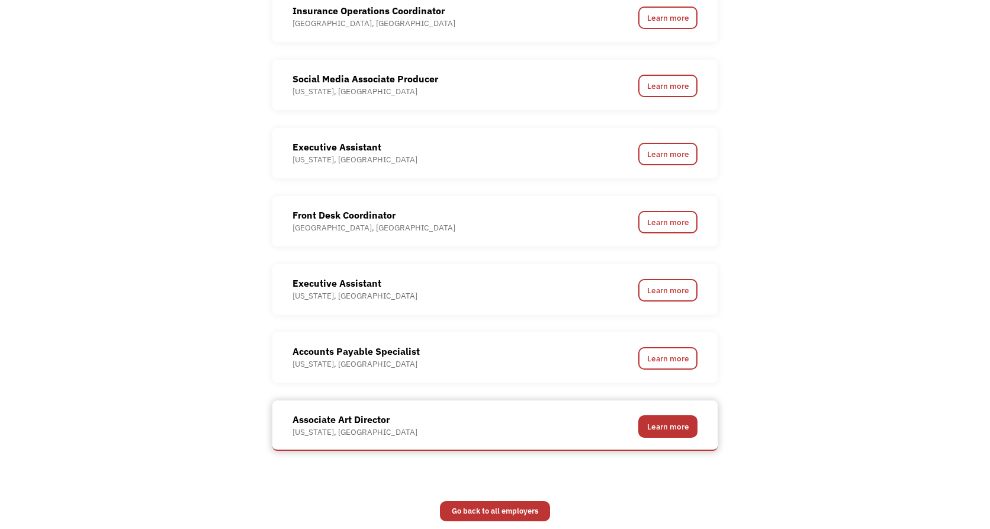
click at [667, 430] on link "Learn more" at bounding box center [667, 426] width 59 height 23
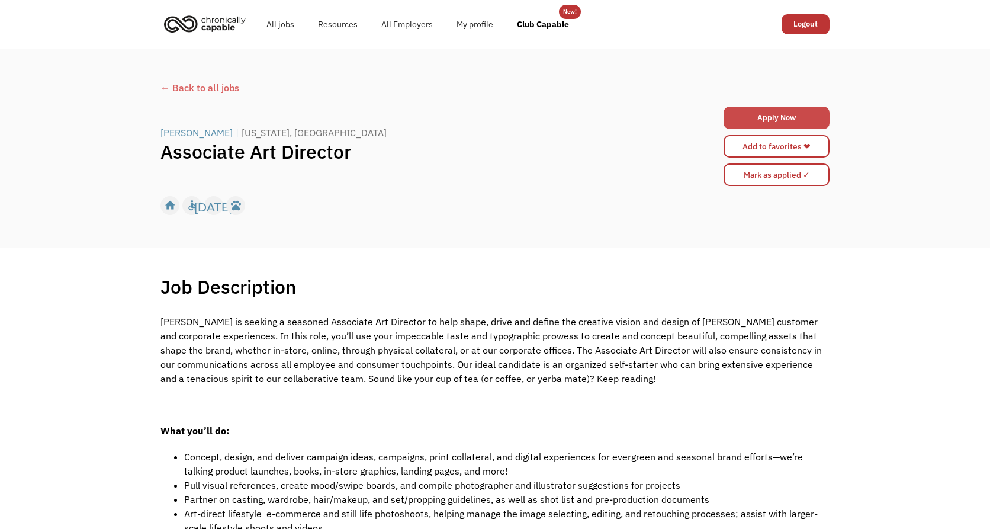
click at [775, 123] on link "Apply Now" at bounding box center [777, 118] width 106 height 23
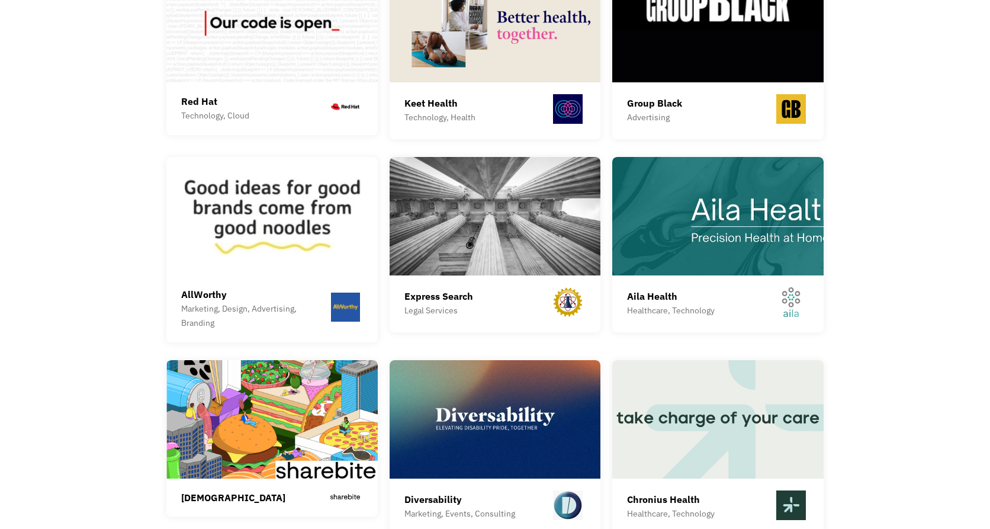
scroll to position [2545, 0]
